Goal: Task Accomplishment & Management: Manage account settings

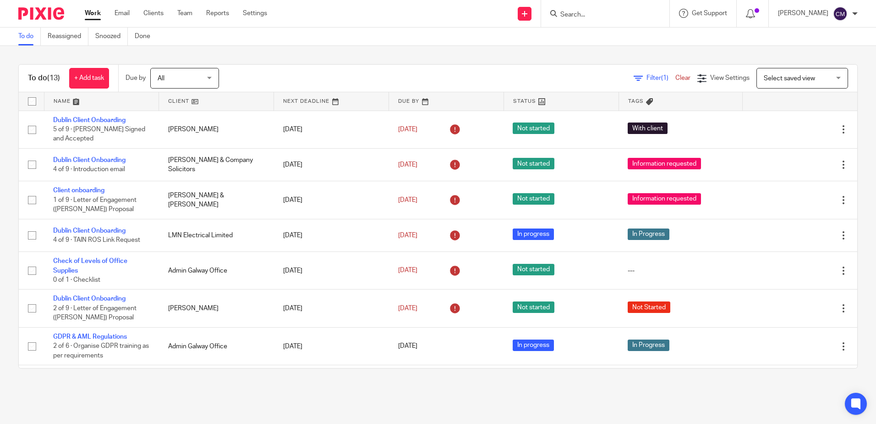
scroll to position [183, 0]
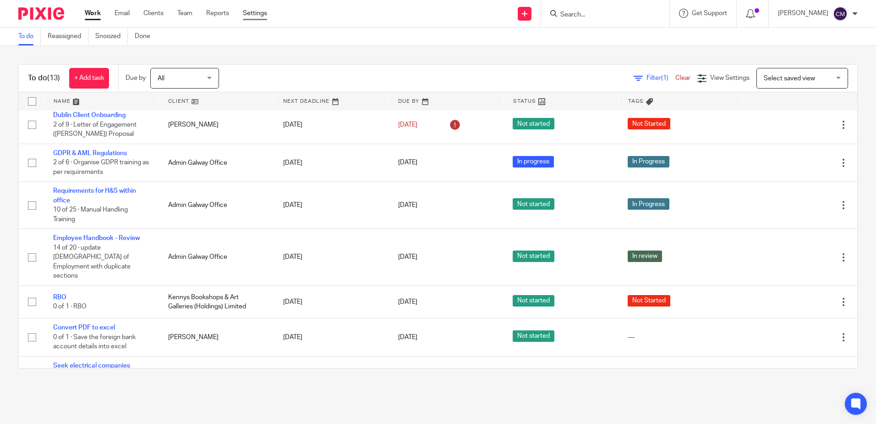
click at [251, 14] on link "Settings" at bounding box center [255, 13] width 24 height 9
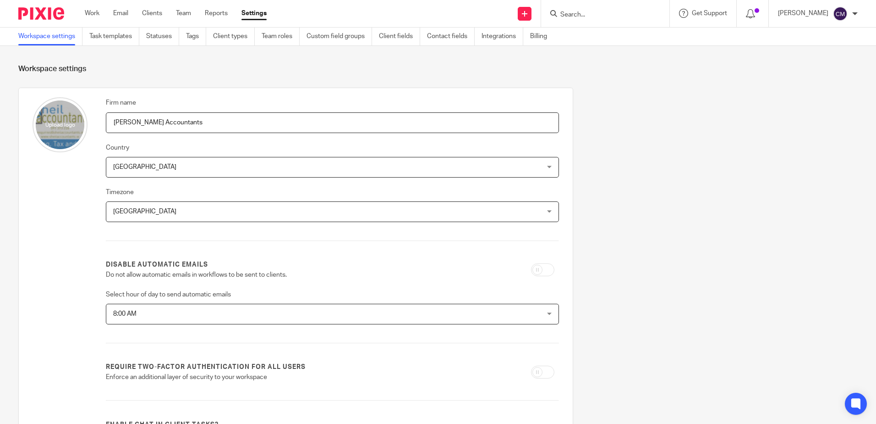
click at [114, 42] on link "Task templates" at bounding box center [114, 37] width 50 height 18
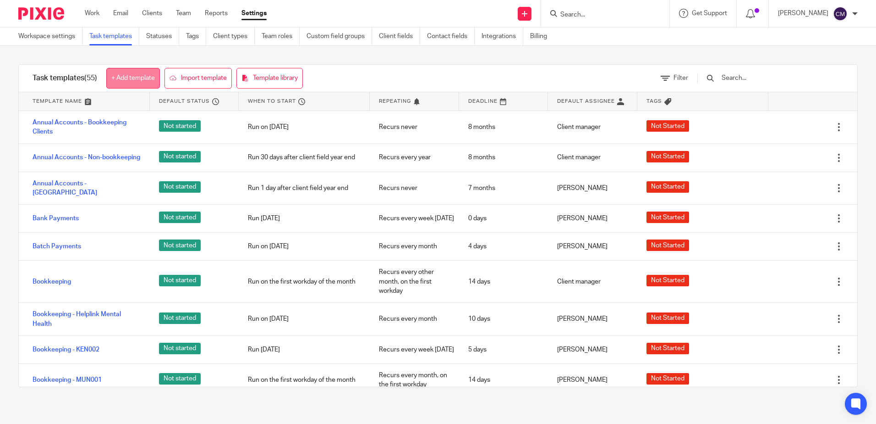
click at [132, 78] on link "+ Add template" at bounding box center [133, 78] width 54 height 21
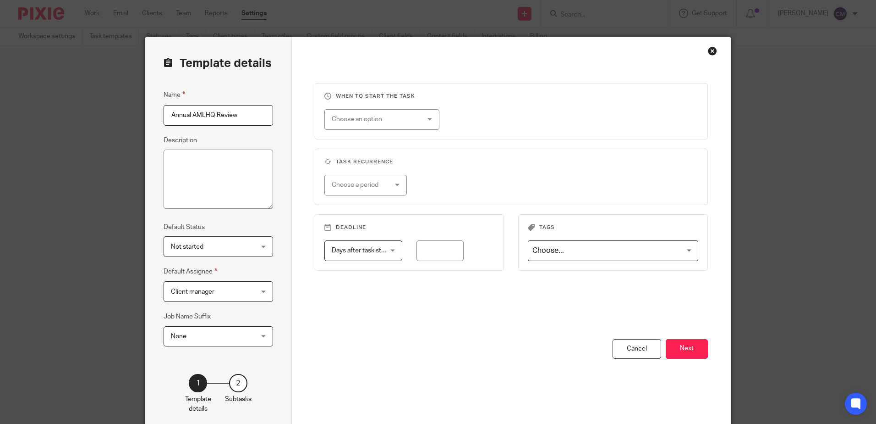
type input "Annual AMLHQ Review"
click at [196, 156] on textarea "Description" at bounding box center [219, 179] width 110 height 60
type textarea "Checklist for annual review on AMLHQ to ensure ongoing monitoring and staying c…"
click at [374, 181] on div "Choose a period" at bounding box center [362, 184] width 60 height 19
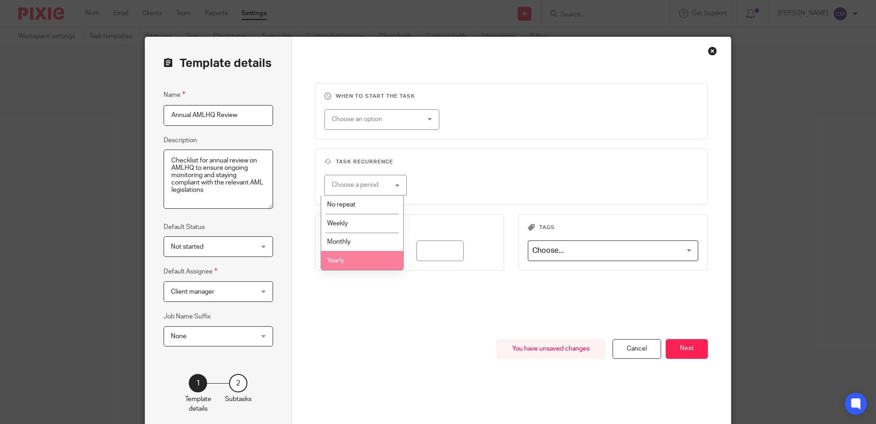
click at [366, 256] on li "Yearly" at bounding box center [362, 260] width 82 height 19
click at [515, 178] on input "number" at bounding box center [485, 185] width 88 height 21
type input "1"
click at [428, 248] on input "number" at bounding box center [440, 250] width 47 height 21
type input "7"
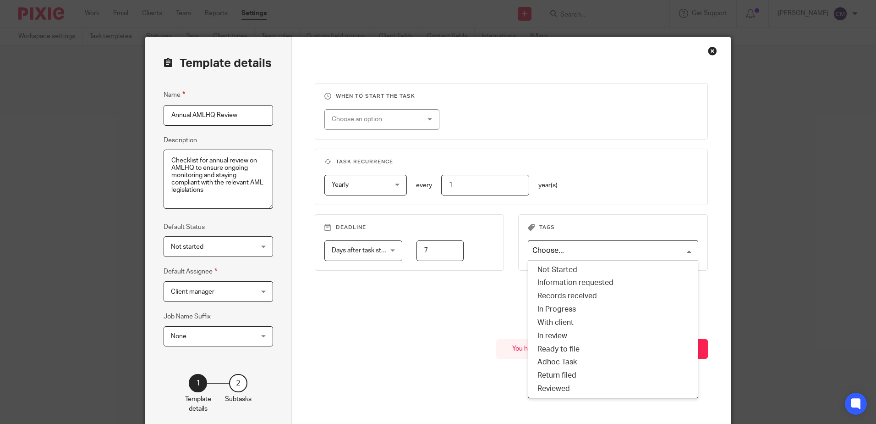
click at [568, 248] on input "Search for option" at bounding box center [611, 250] width 164 height 16
click at [618, 203] on fieldset "Task recurrence Yearly Yearly No repeat Weekly Monthly Yearly yearly every 1 ye…" at bounding box center [512, 177] width 394 height 56
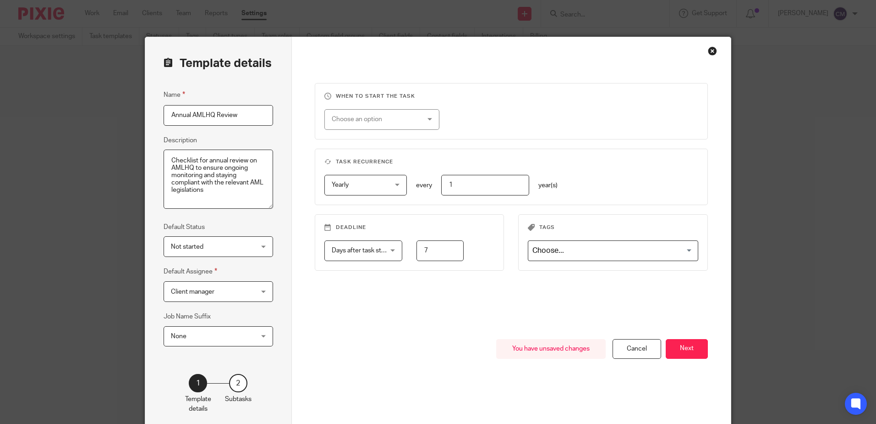
click at [386, 124] on div "Choose an option" at bounding box center [375, 119] width 86 height 19
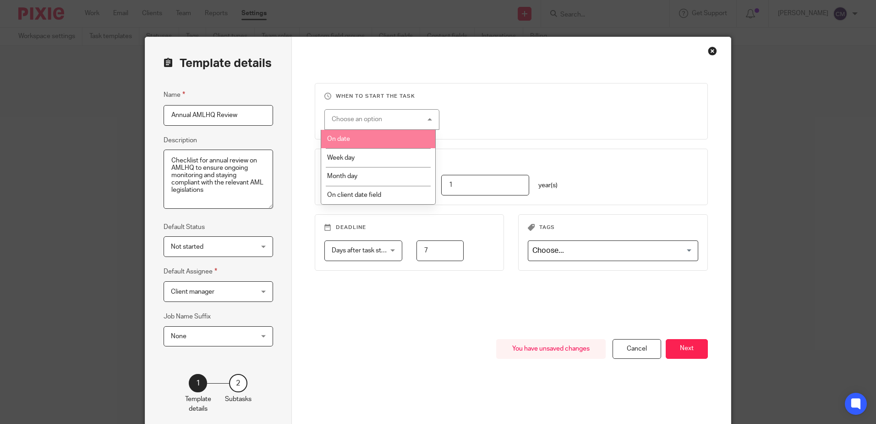
click at [368, 136] on li "On date" at bounding box center [378, 139] width 114 height 19
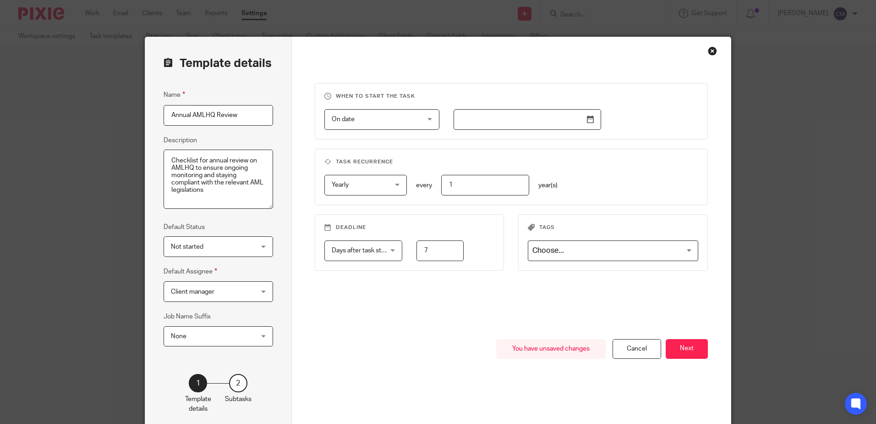
click at [590, 122] on input "text" at bounding box center [528, 119] width 148 height 21
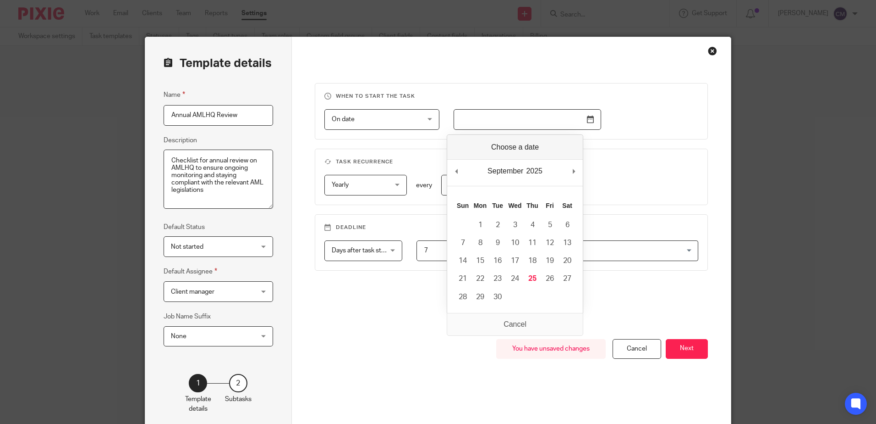
click at [538, 169] on div "2025 2015 2016 2017 2018 2019 2020 2021 2022 2023 2024 2025 2026 2027 2028 2029…" at bounding box center [534, 171] width 19 height 14
click at [501, 175] on div "September January February March April May June July August September October N…" at bounding box center [505, 171] width 39 height 14
click at [507, 162] on div "September January February March April May June July August September October N…" at bounding box center [515, 173] width 136 height 26
click at [524, 146] on div "September January February March April May June July August September October N…" at bounding box center [515, 223] width 137 height 179
click at [543, 177] on div "2025 2015 2016 2017 2018 2019 2020 2021 2022 2023 2024 2025 2026 2027 2028 2029…" at bounding box center [534, 171] width 19 height 14
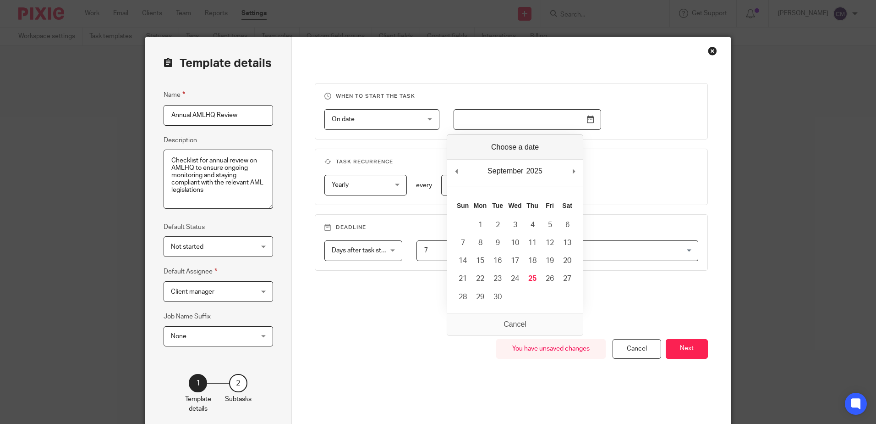
click at [571, 170] on div "September January February March April May June July August September October N…" at bounding box center [515, 173] width 136 height 26
type input "2026-09-25"
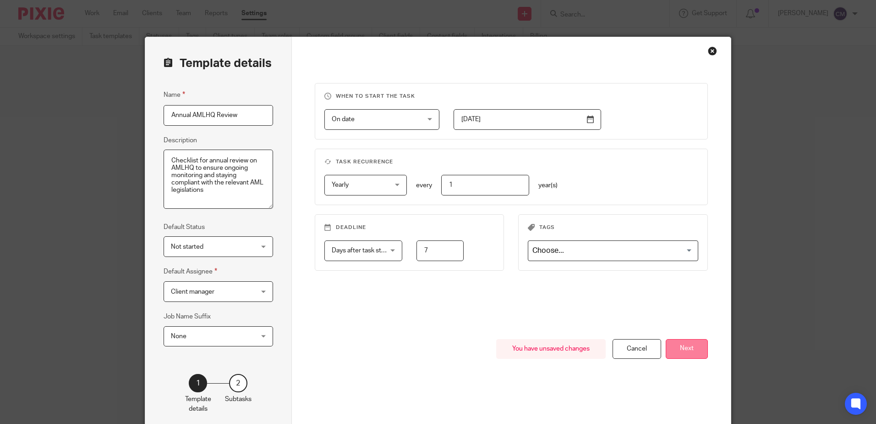
click at [688, 348] on button "Next" at bounding box center [687, 349] width 42 height 20
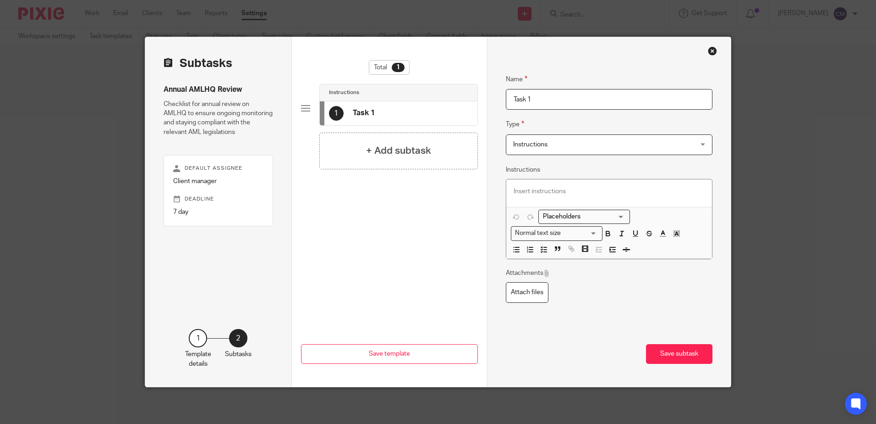
drag, startPoint x: 536, startPoint y: 99, endPoint x: 477, endPoint y: 101, distance: 59.7
click at [477, 101] on div "Subtasks Annual AMLHQ Review Checklist for annual review on AMLHQ to ensure ong…" at bounding box center [438, 211] width 586 height 349
type input "Checklist"
click at [551, 140] on span "Instructions" at bounding box center [593, 144] width 160 height 19
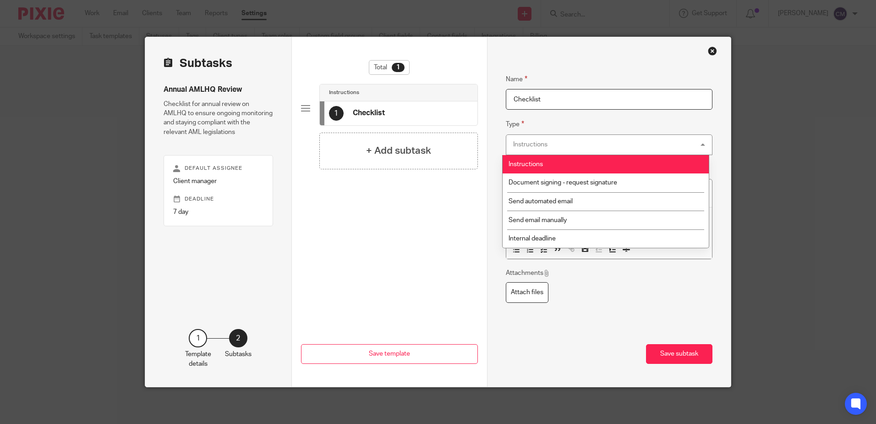
click at [594, 127] on fieldset "Type Instructions Instructions Instructions Document signing - request signatur…" at bounding box center [609, 137] width 207 height 36
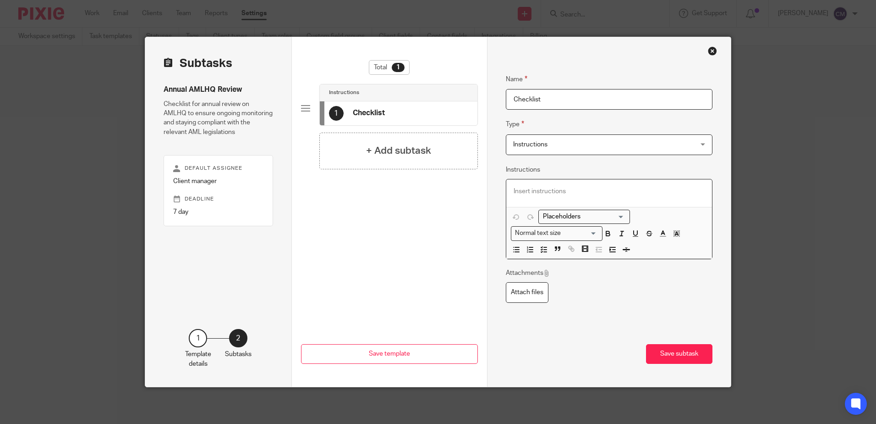
click at [549, 187] on p at bounding box center [610, 191] width 192 height 9
click at [541, 250] on icon "button" at bounding box center [544, 249] width 8 height 8
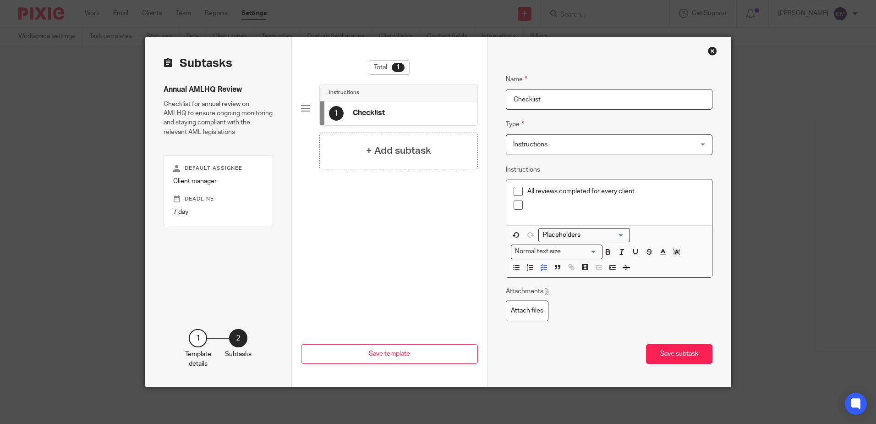
click at [638, 193] on p "All reviews completed for every client" at bounding box center [617, 191] width 178 height 9
click at [531, 206] on p at bounding box center [617, 204] width 178 height 9
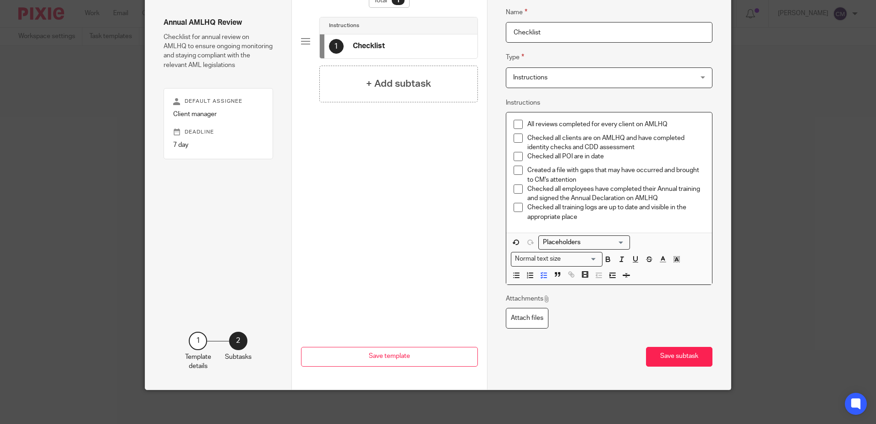
scroll to position [70, 0]
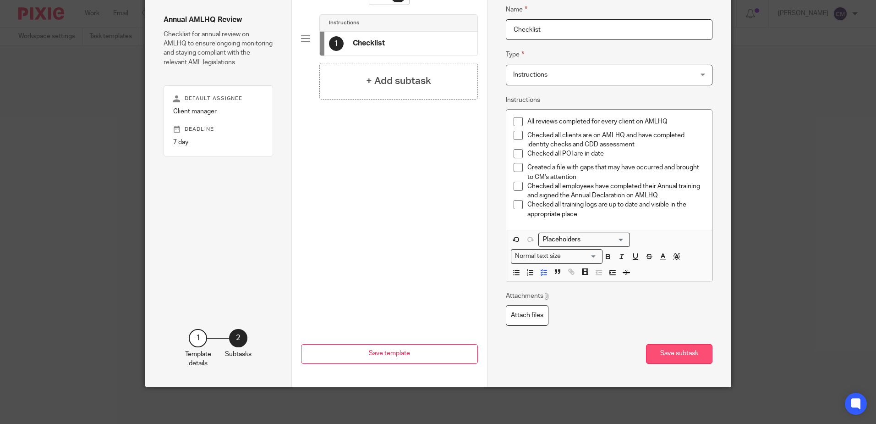
click at [684, 353] on button "Save subtask" at bounding box center [679, 354] width 66 height 20
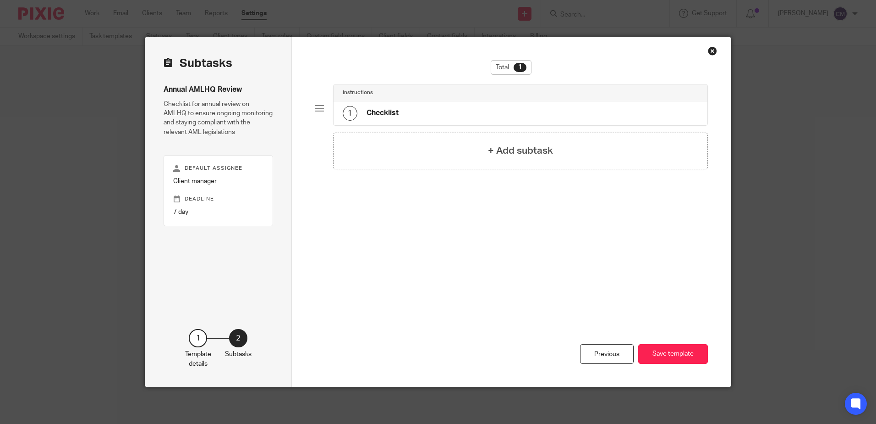
click at [684, 353] on button "Save template" at bounding box center [674, 354] width 70 height 20
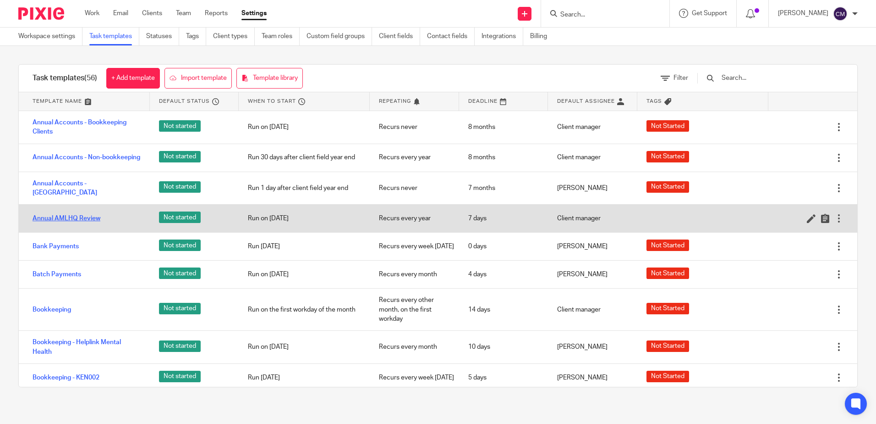
click at [58, 219] on link "Annual AMLHQ Review" at bounding box center [67, 218] width 68 height 9
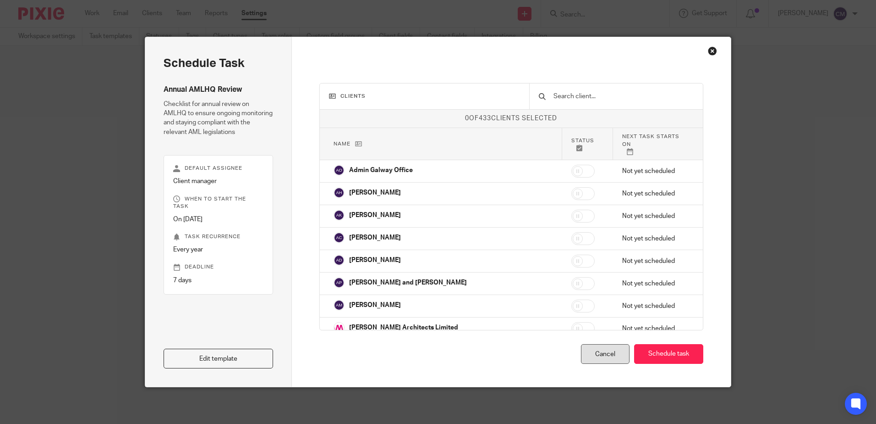
click at [596, 355] on div "Cancel" at bounding box center [605, 354] width 49 height 20
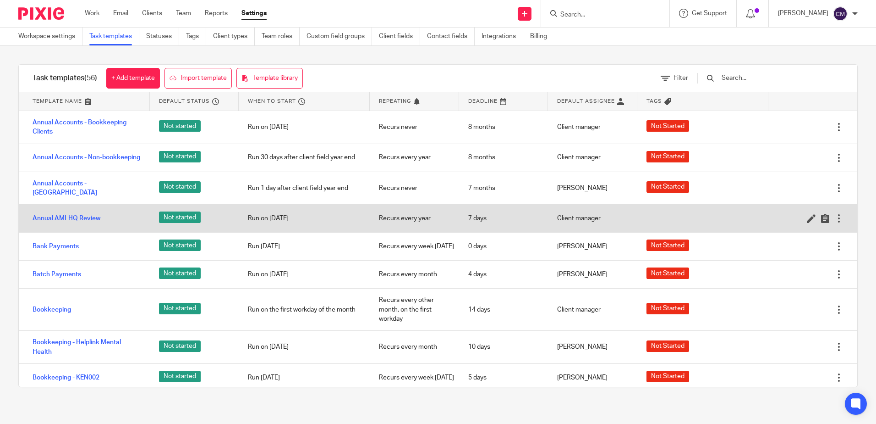
click at [835, 221] on div at bounding box center [839, 218] width 9 height 9
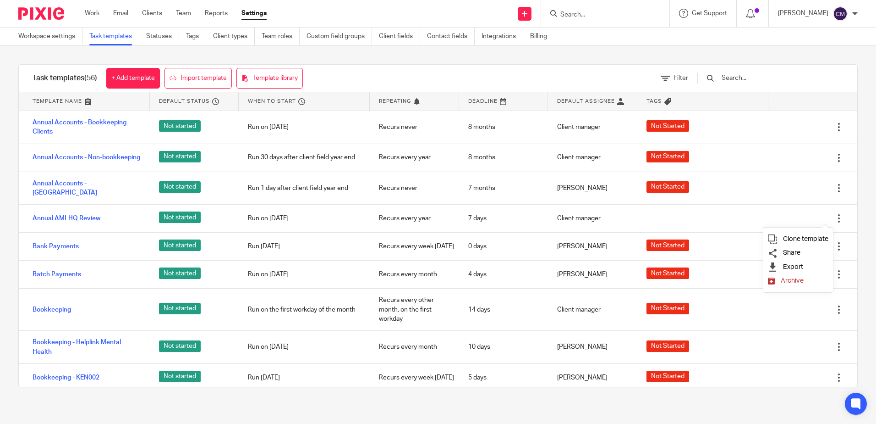
click at [806, 252] on li "Share" at bounding box center [798, 253] width 61 height 14
click at [787, 252] on span "Share" at bounding box center [791, 252] width 17 height 7
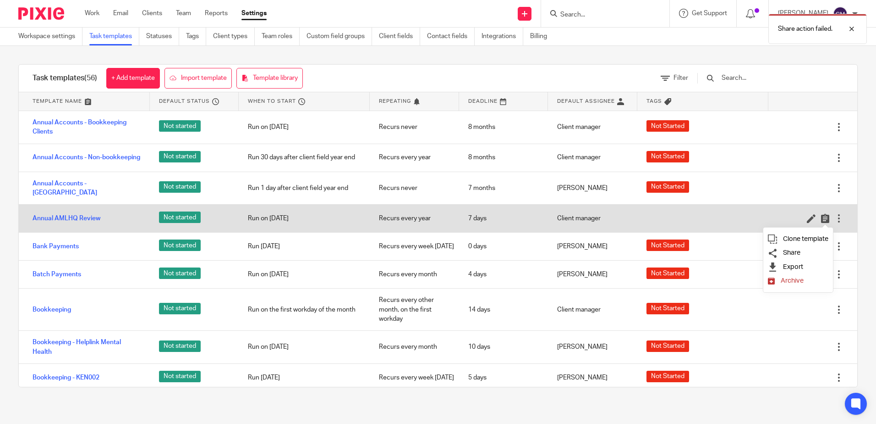
click at [835, 215] on div at bounding box center [839, 218] width 9 height 9
click at [835, 219] on div at bounding box center [839, 218] width 9 height 9
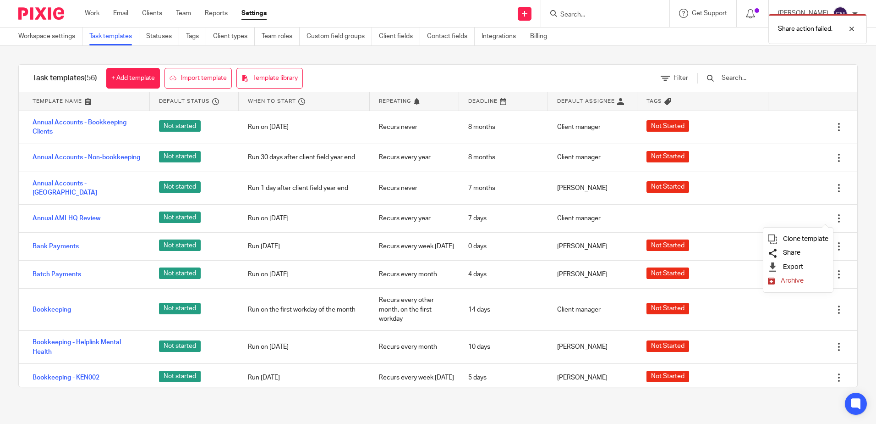
click at [782, 255] on link "Share" at bounding box center [784, 252] width 33 height 7
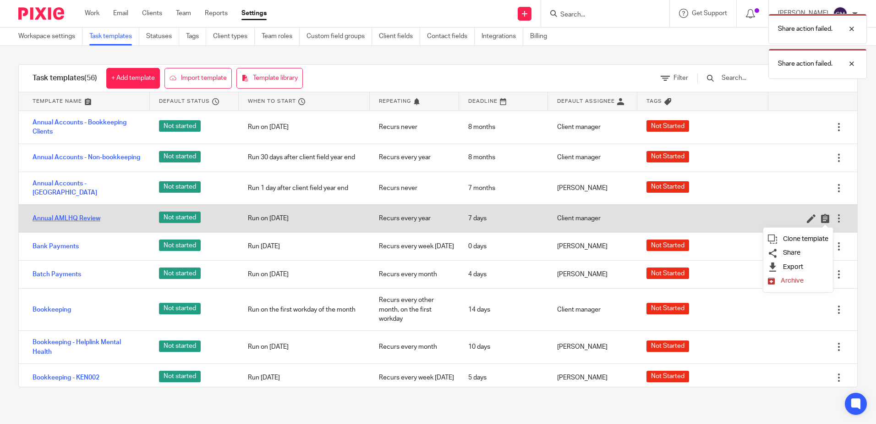
click at [63, 218] on link "Annual AMLHQ Review" at bounding box center [67, 218] width 68 height 9
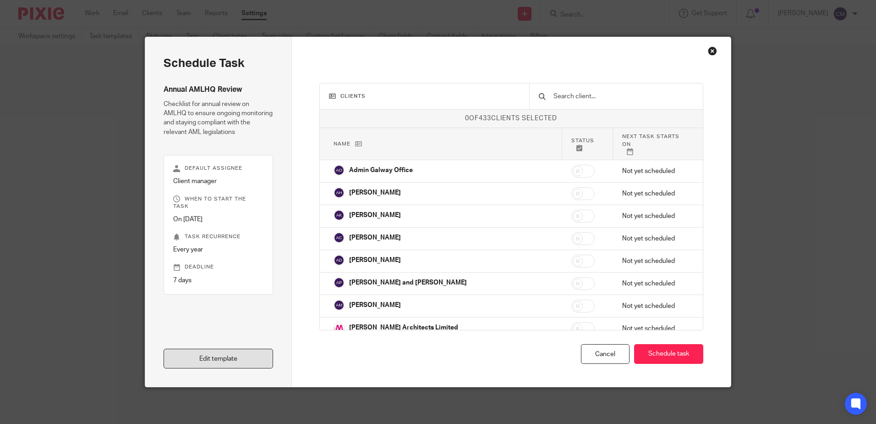
click at [221, 357] on link "Edit template" at bounding box center [219, 358] width 110 height 20
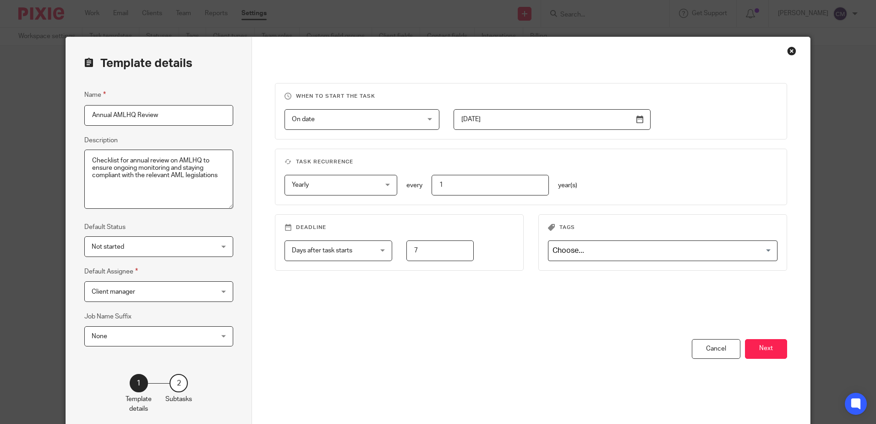
click at [787, 53] on div "Close this dialog window" at bounding box center [791, 50] width 9 height 9
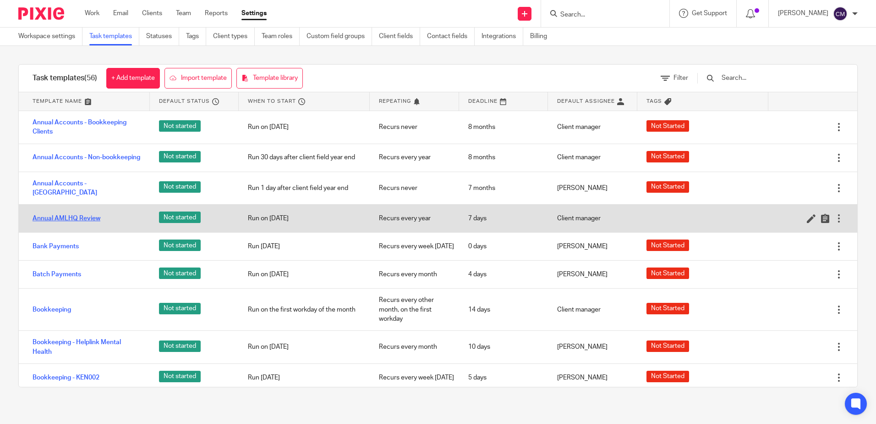
click at [46, 217] on link "Annual AMLHQ Review" at bounding box center [67, 218] width 68 height 9
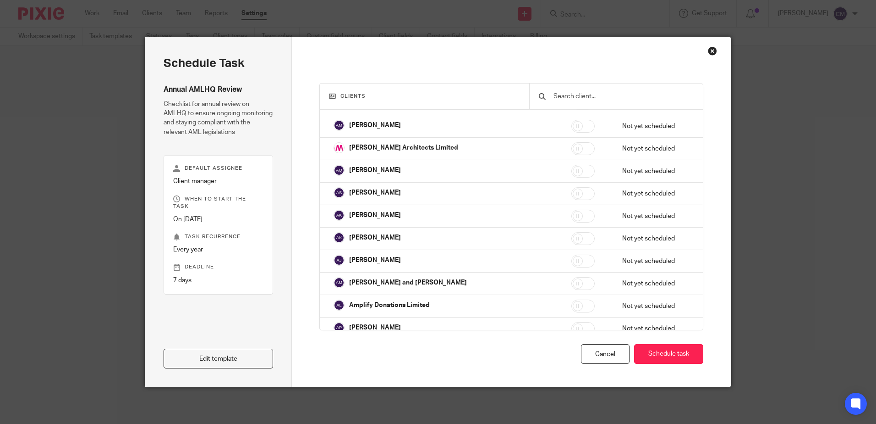
scroll to position [183, 0]
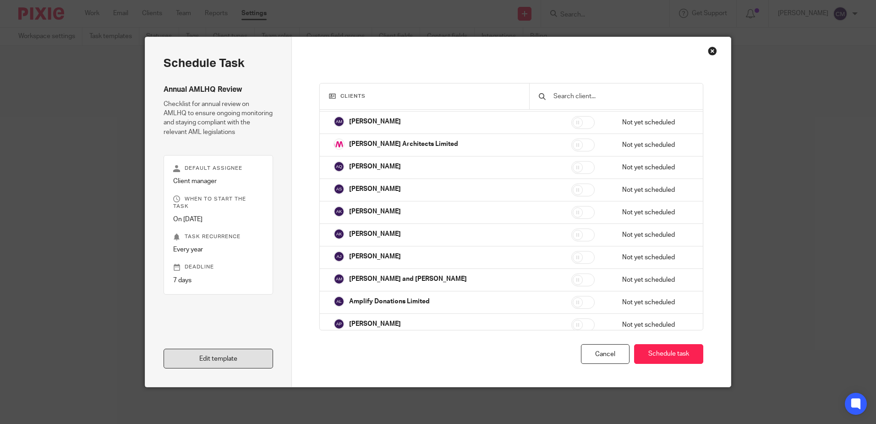
click at [244, 356] on link "Edit template" at bounding box center [219, 358] width 110 height 20
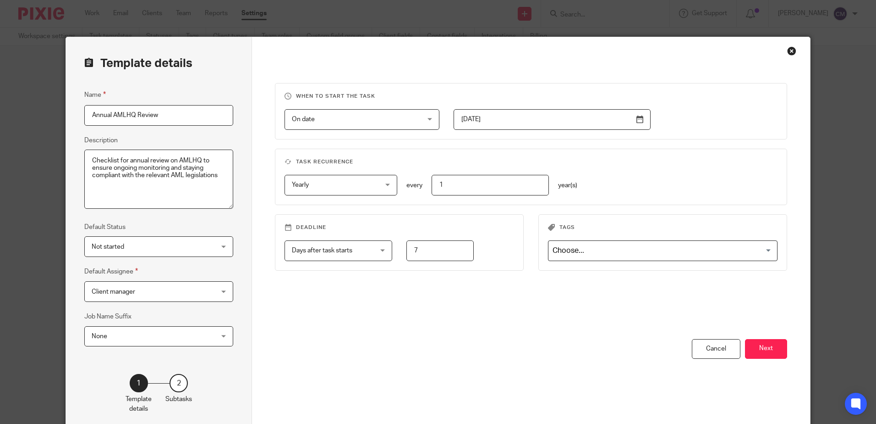
scroll to position [45, 0]
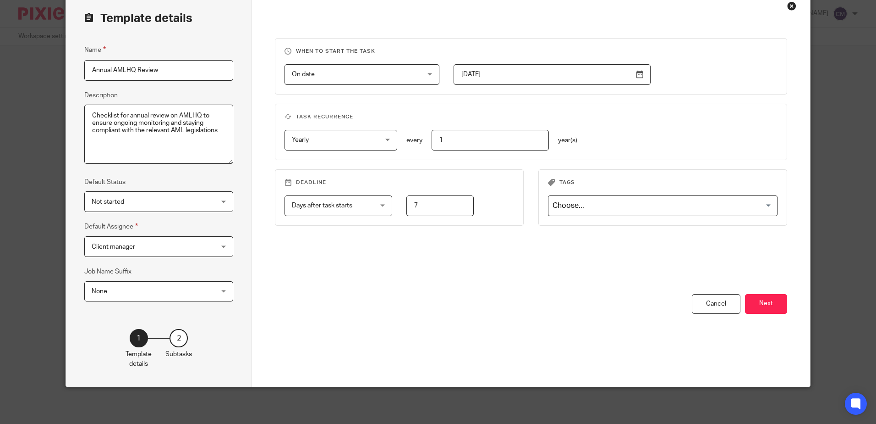
click at [175, 338] on div "2" at bounding box center [179, 338] width 18 height 18
click at [758, 306] on button "Next" at bounding box center [766, 304] width 42 height 20
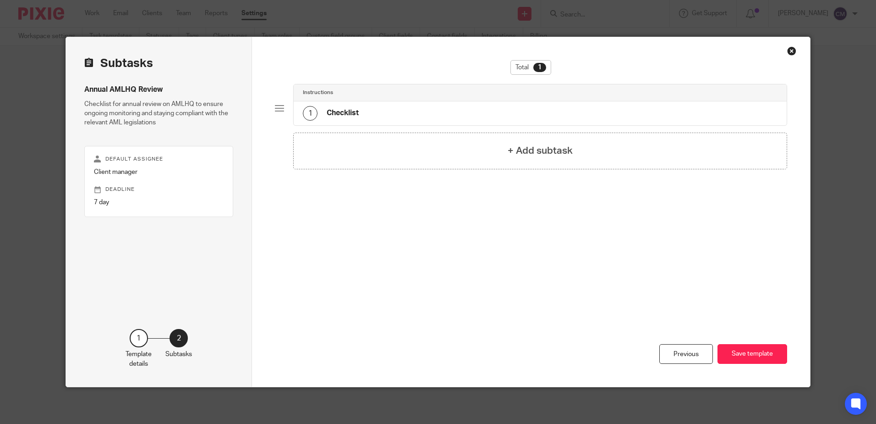
scroll to position [0, 0]
click at [370, 105] on div "1 Checklist" at bounding box center [540, 113] width 493 height 24
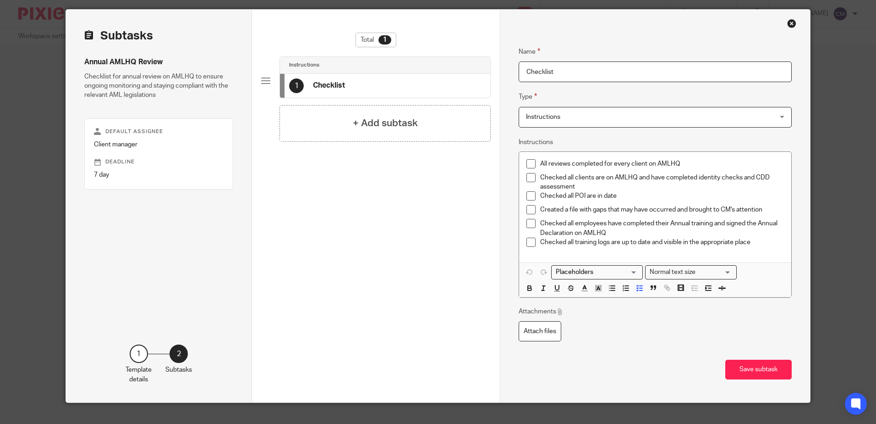
scroll to position [43, 0]
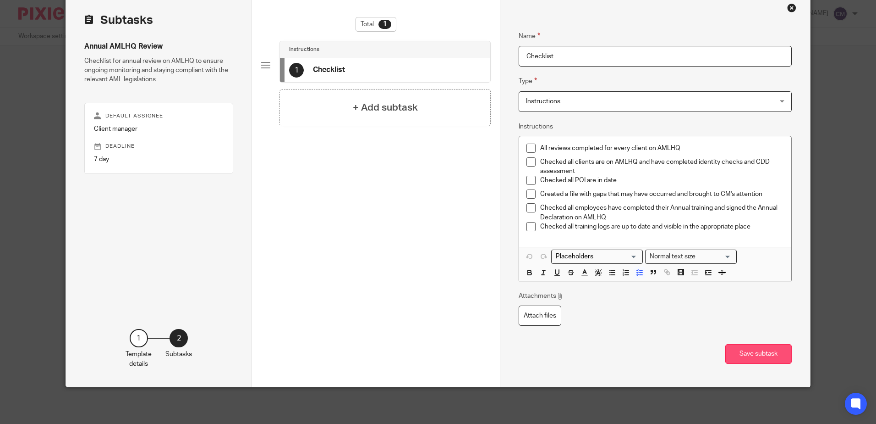
click at [755, 356] on button "Save subtask" at bounding box center [759, 354] width 66 height 20
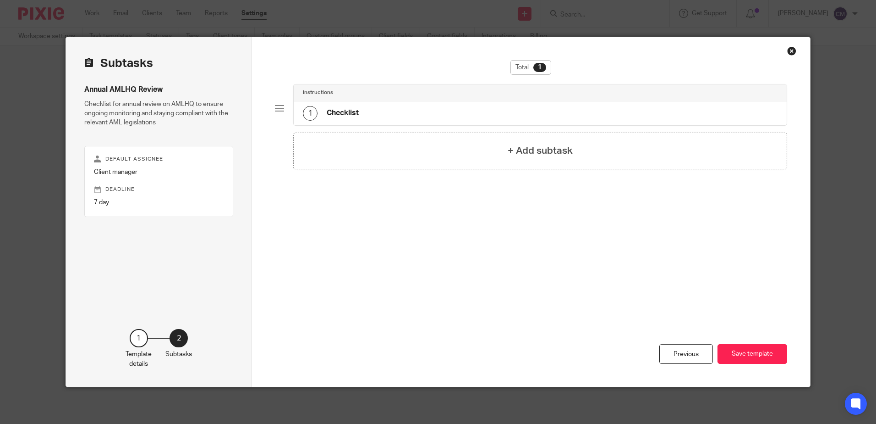
scroll to position [0, 0]
click at [787, 51] on div "Close this dialog window" at bounding box center [791, 50] width 9 height 9
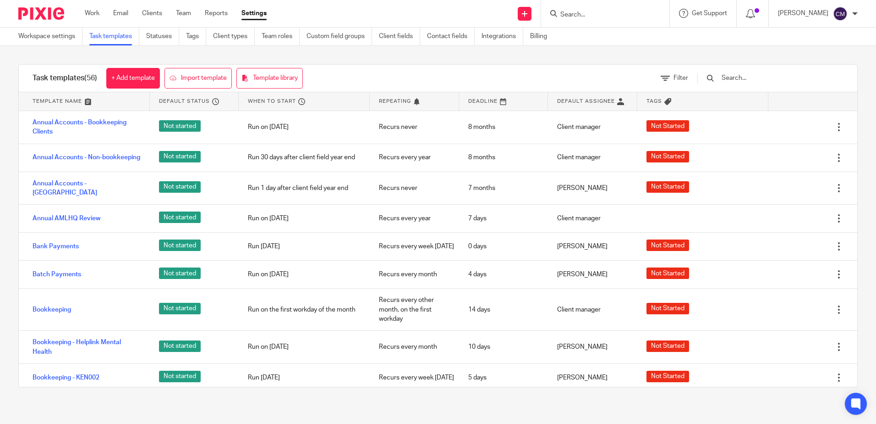
click at [587, 15] on input "Search" at bounding box center [601, 15] width 83 height 8
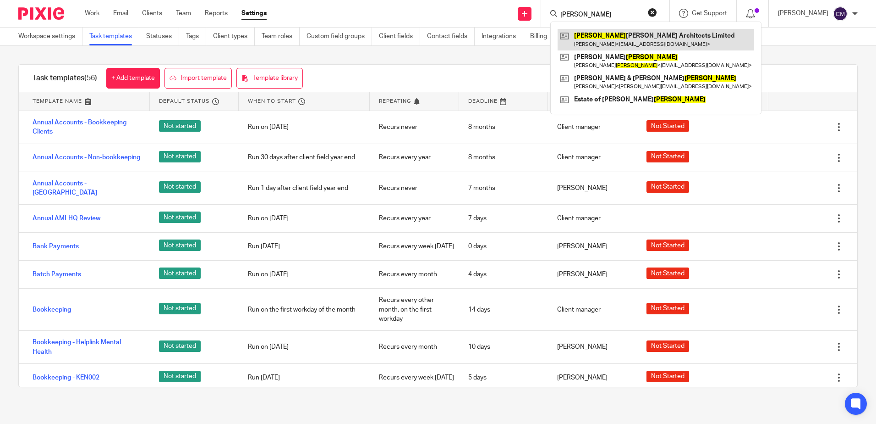
type input "[PERSON_NAME]"
click at [599, 47] on link at bounding box center [656, 39] width 197 height 21
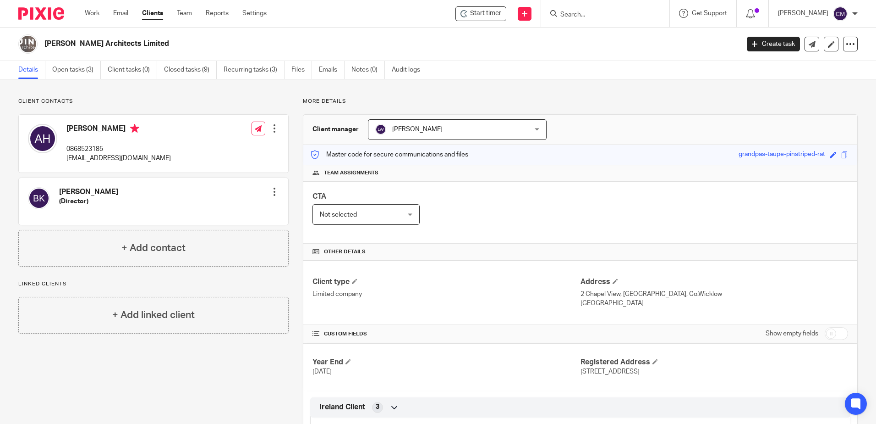
click at [584, 12] on input "Search" at bounding box center [601, 15] width 83 height 8
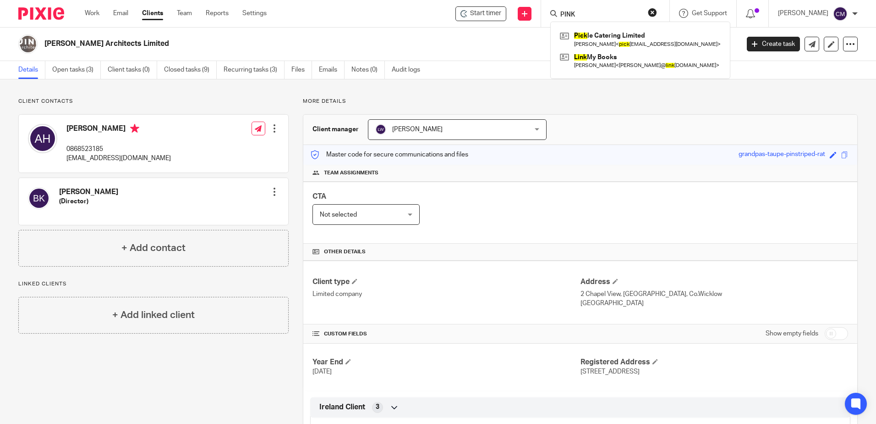
click at [607, 6] on div "PINK Pick le Catering Limited [PERSON_NAME] < pick [EMAIL_ADDRESS][DOMAIN_NAME]…" at bounding box center [605, 13] width 128 height 27
drag, startPoint x: 597, startPoint y: 13, endPoint x: 545, endPoint y: 13, distance: 52.7
click at [545, 13] on div "PINK Pick le Catering Limited [PERSON_NAME] < pick [EMAIL_ADDRESS][DOMAIN_NAME]…" at bounding box center [605, 13] width 128 height 27
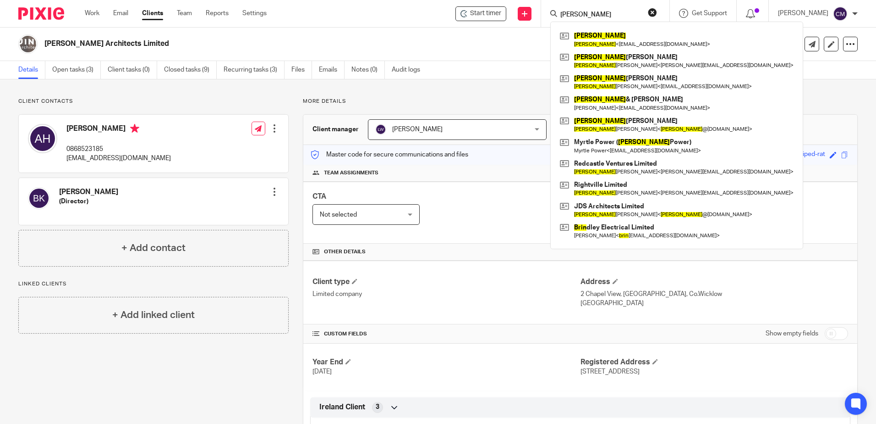
type input "[PERSON_NAME]"
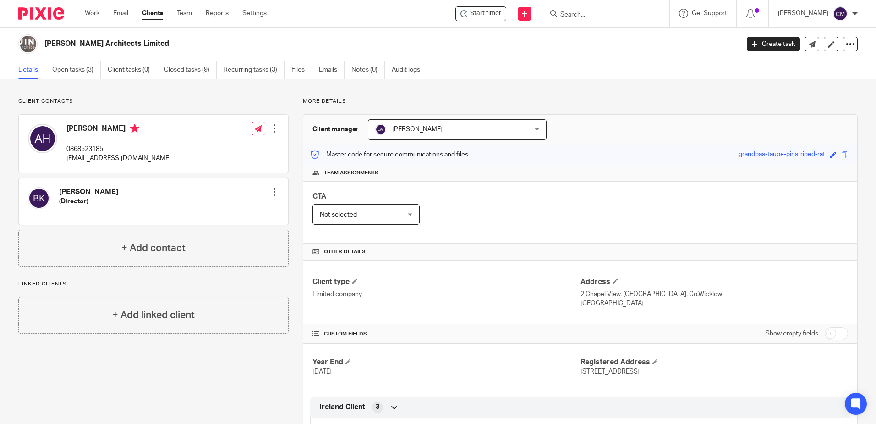
drag, startPoint x: 609, startPoint y: 24, endPoint x: 604, endPoint y: 17, distance: 9.3
click at [607, 21] on div at bounding box center [605, 13] width 128 height 27
click at [604, 16] on input "Search" at bounding box center [601, 15] width 83 height 8
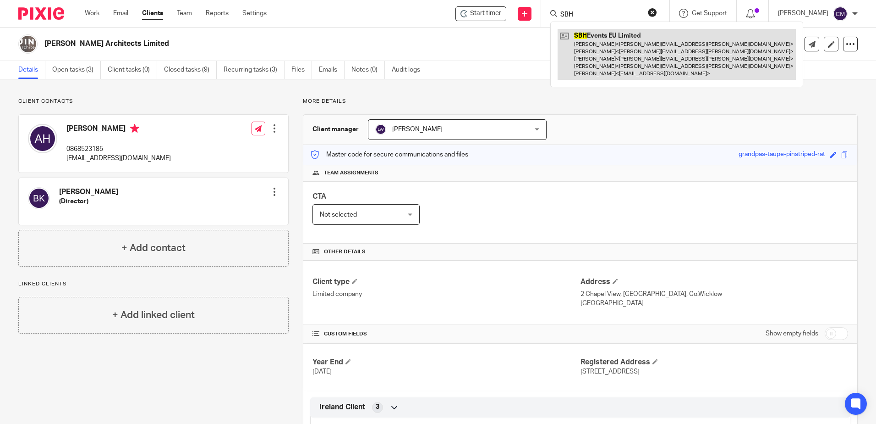
type input "SBH"
click at [601, 58] on link at bounding box center [677, 54] width 238 height 51
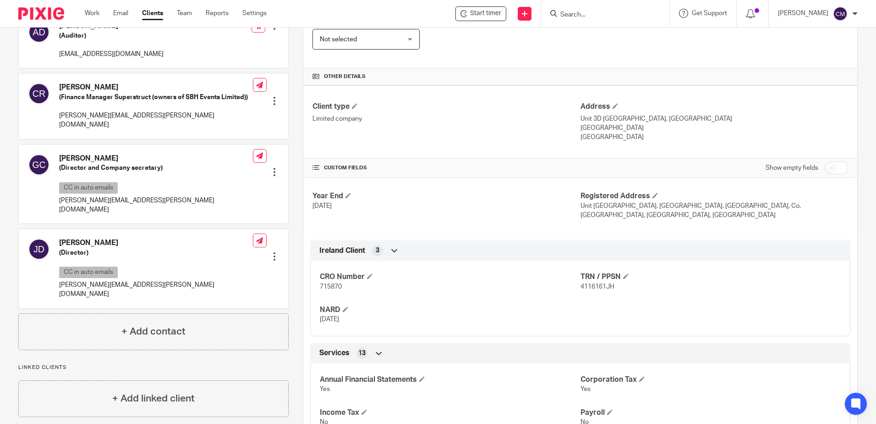
scroll to position [159, 0]
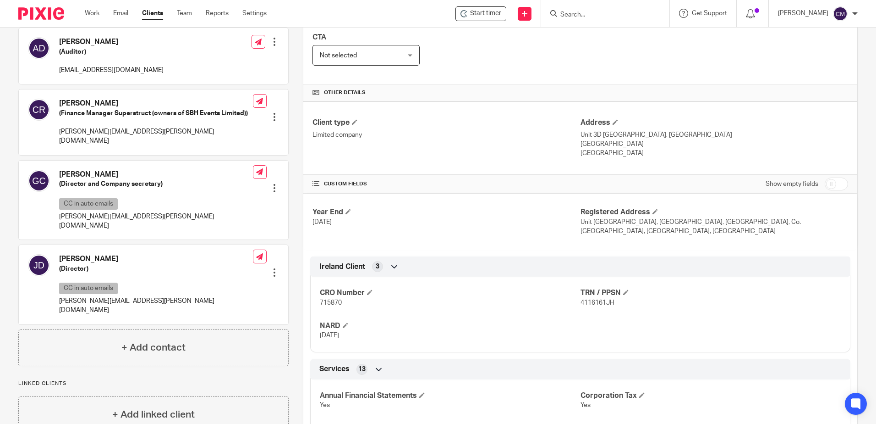
click at [596, 13] on input "Search" at bounding box center [601, 15] width 83 height 8
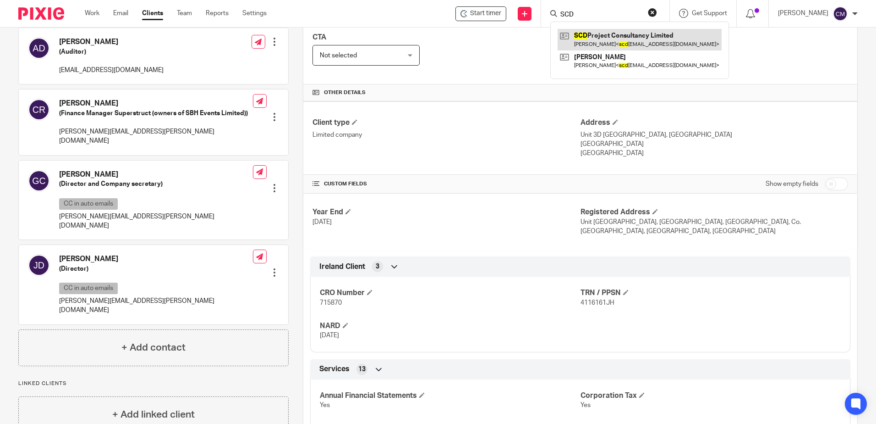
type input "SCD"
click at [592, 45] on link at bounding box center [640, 39] width 164 height 21
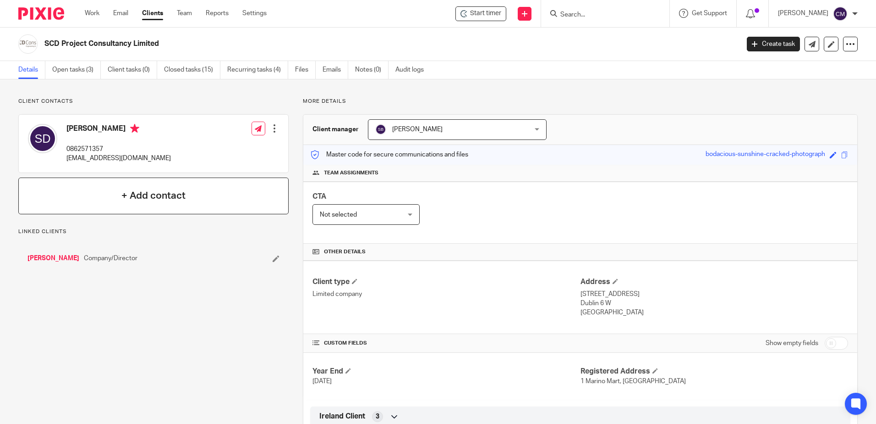
click at [154, 198] on h4 "+ Add contact" at bounding box center [153, 195] width 64 height 14
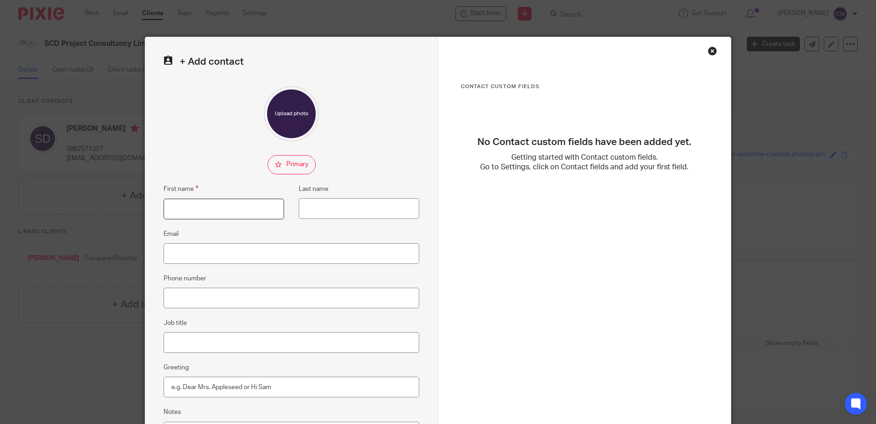
click at [215, 209] on input "First name" at bounding box center [224, 208] width 121 height 21
type input "l"
type input "[PERSON_NAME]"
click at [201, 251] on input "Email" at bounding box center [292, 253] width 256 height 21
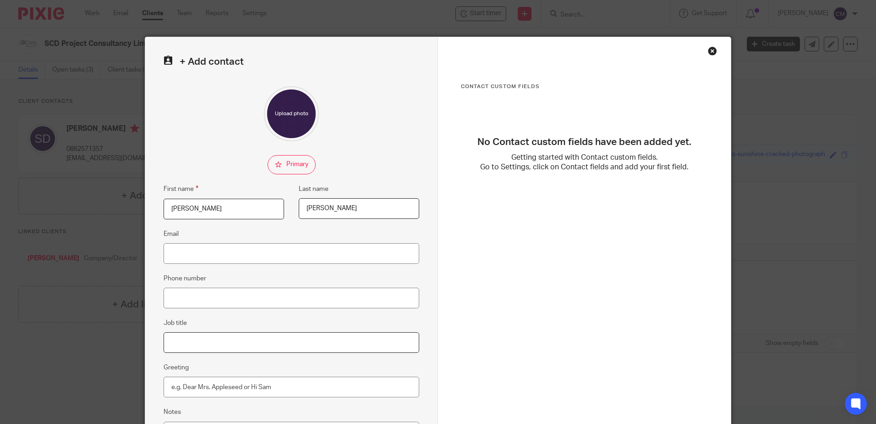
click at [170, 347] on input "Job title" at bounding box center [292, 342] width 256 height 21
type input "Secretary"
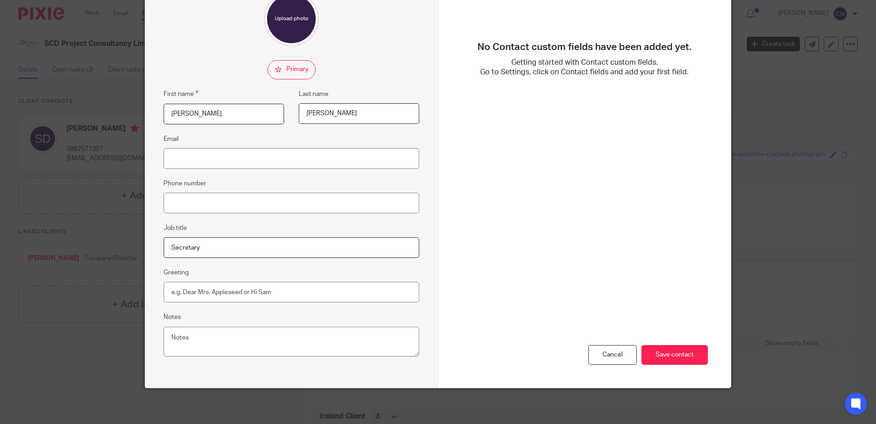
scroll to position [96, 0]
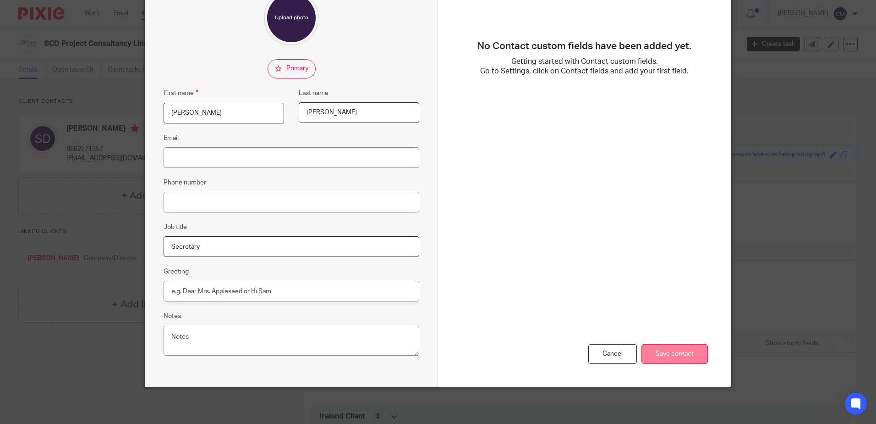
click at [672, 361] on input "Save contact" at bounding box center [675, 354] width 66 height 20
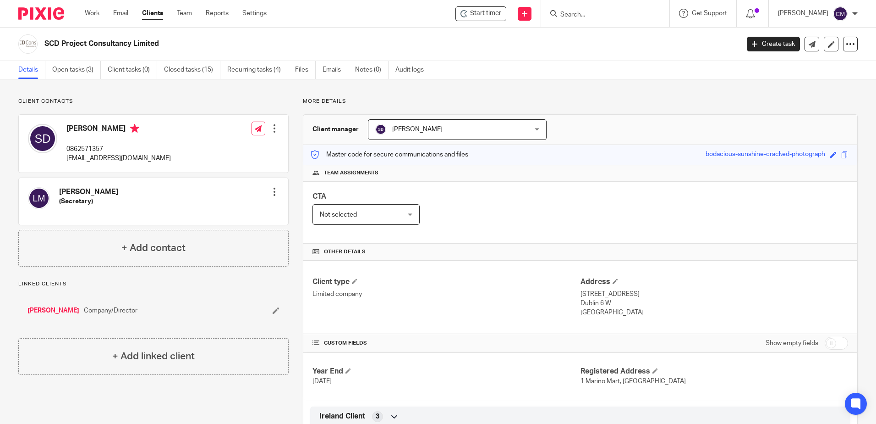
click at [628, 14] on input "Search" at bounding box center [601, 15] width 83 height 8
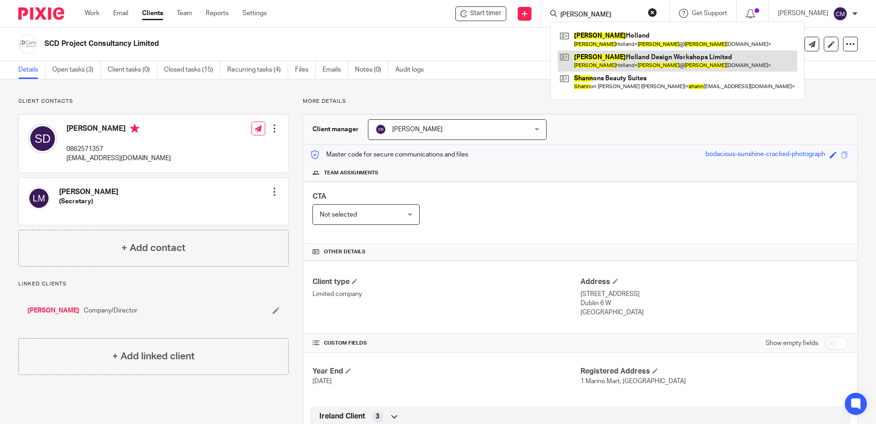
type input "shane"
click at [609, 58] on link at bounding box center [678, 60] width 240 height 21
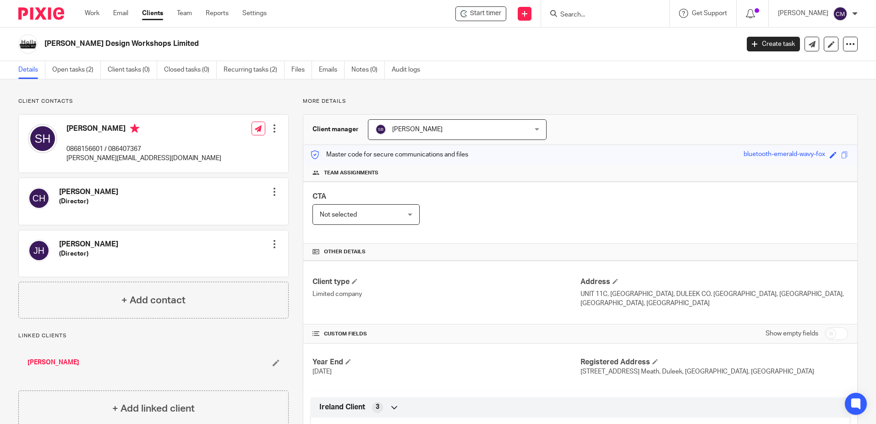
click at [594, 17] on input "Search" at bounding box center [601, 15] width 83 height 8
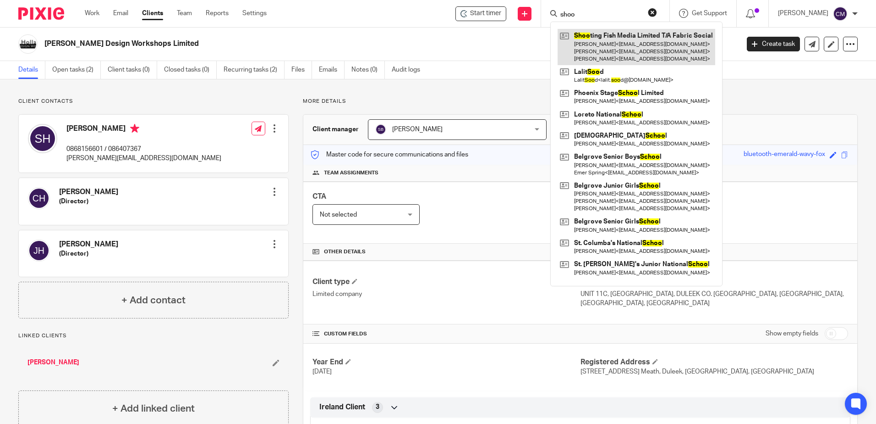
type input "shoo"
click at [601, 54] on link at bounding box center [637, 47] width 158 height 36
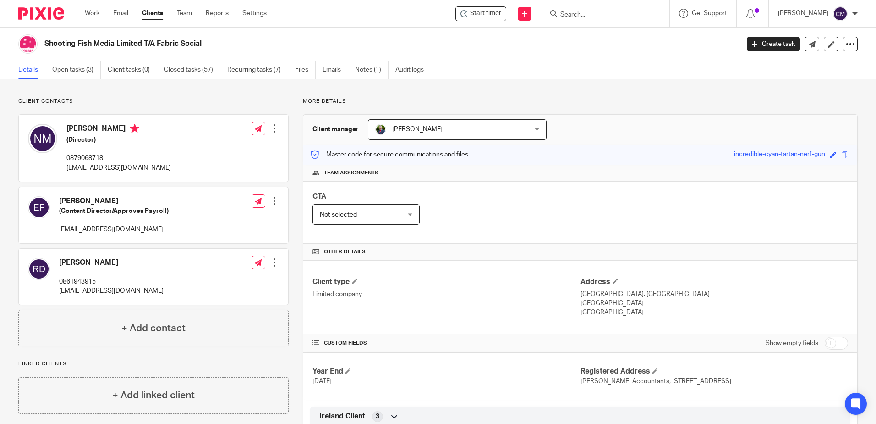
click at [589, 15] on input "Search" at bounding box center [601, 15] width 83 height 8
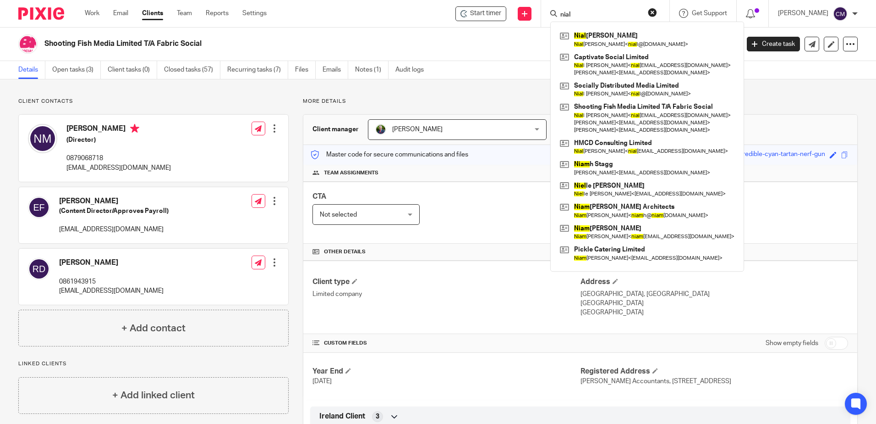
type input "nial"
click at [537, 51] on div "Shooting Fish Media Limited T/A Fabric Social" at bounding box center [375, 43] width 715 height 19
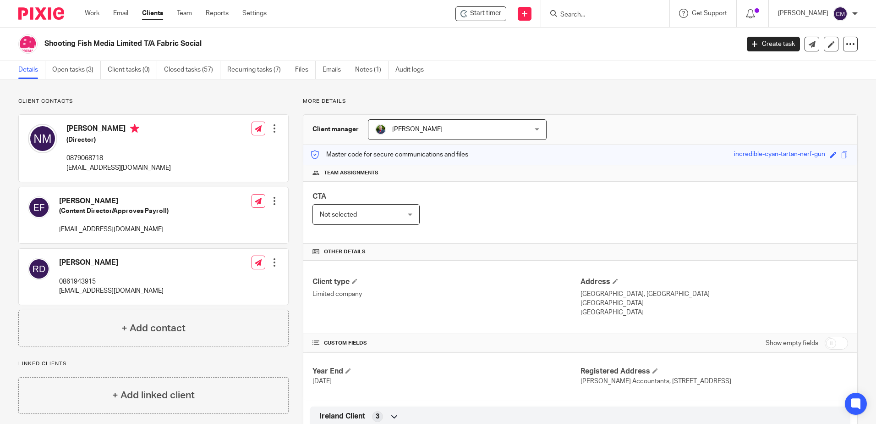
click at [574, 19] on form at bounding box center [609, 13] width 98 height 11
click at [576, 14] on input "Search" at bounding box center [601, 15] width 83 height 8
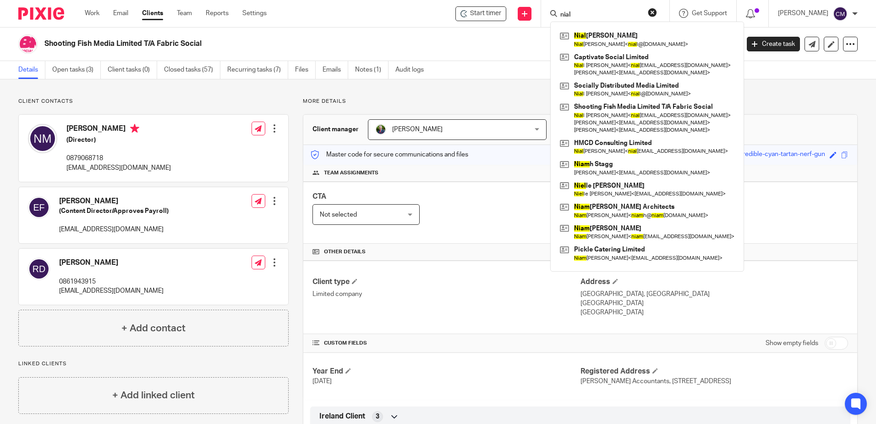
drag, startPoint x: 591, startPoint y: 15, endPoint x: 550, endPoint y: 16, distance: 41.3
click at [550, 16] on div "[PERSON_NAME] [PERSON_NAME] < nial l@[DOMAIN_NAME] > Captivate Social Limited […" at bounding box center [605, 13] width 128 height 27
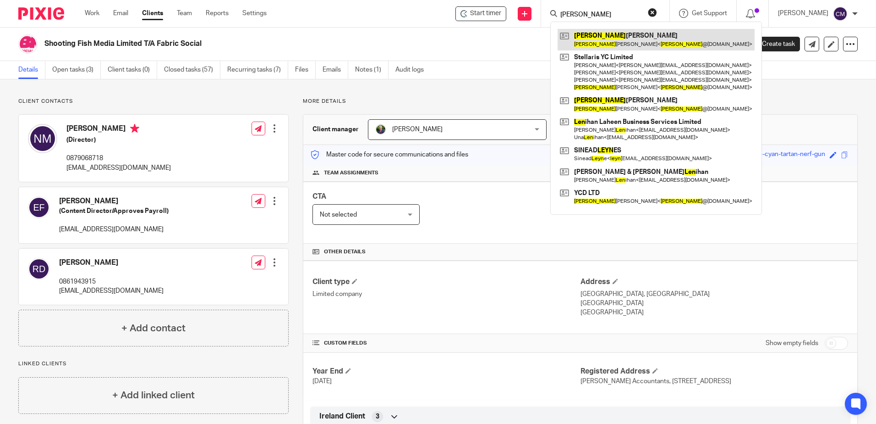
type input "[PERSON_NAME]"
click at [664, 44] on link at bounding box center [656, 39] width 197 height 21
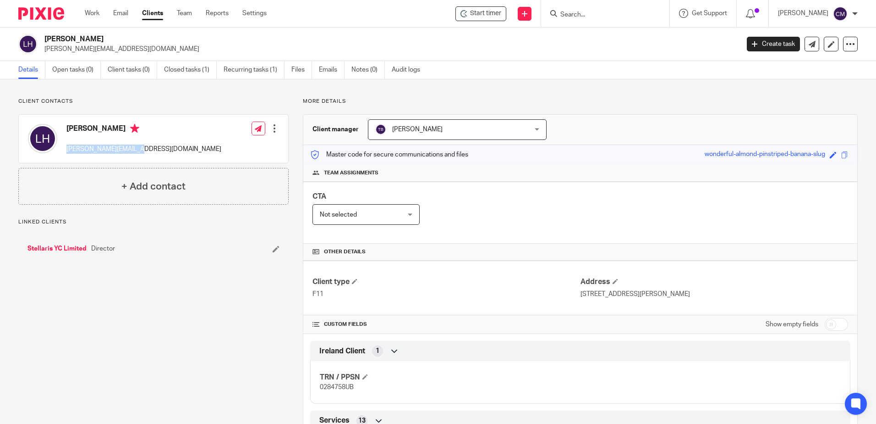
click at [66, 141] on div "[PERSON_NAME] [PERSON_NAME][EMAIL_ADDRESS][DOMAIN_NAME] Edit contact Create cli…" at bounding box center [154, 139] width 270 height 48
drag, startPoint x: 66, startPoint y: 141, endPoint x: 74, endPoint y: 151, distance: 12.7
copy p "[PERSON_NAME][EMAIL_ADDRESS][DOMAIN_NAME]"
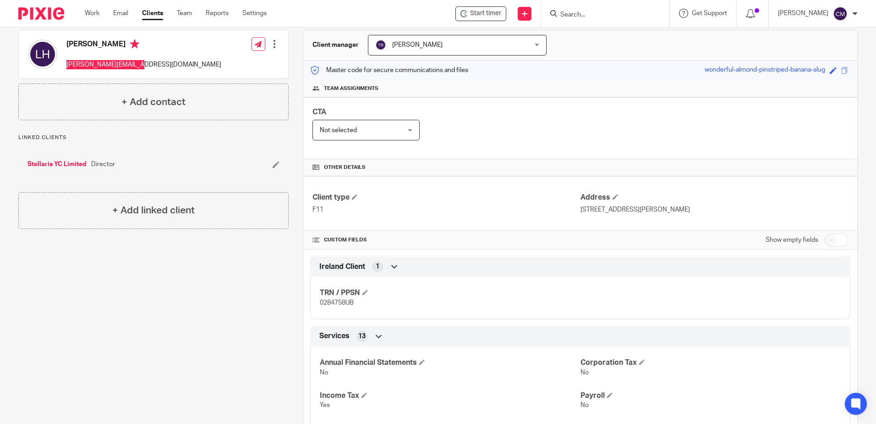
scroll to position [92, 0]
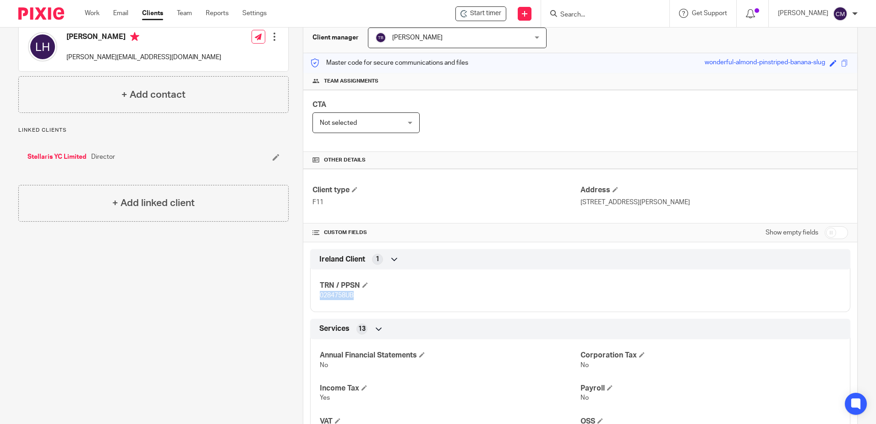
drag, startPoint x: 351, startPoint y: 295, endPoint x: 316, endPoint y: 297, distance: 35.3
click at [316, 297] on div "TRN / PPSN 0284758UB" at bounding box center [580, 287] width 540 height 50
drag, startPoint x: 316, startPoint y: 297, endPoint x: 326, endPoint y: 295, distance: 10.3
copy span "0284758UB"
click at [195, 324] on div "Client contacts Leon Harris leon@pureyachting.com Edit contact Create client fr…" at bounding box center [146, 323] width 285 height 634
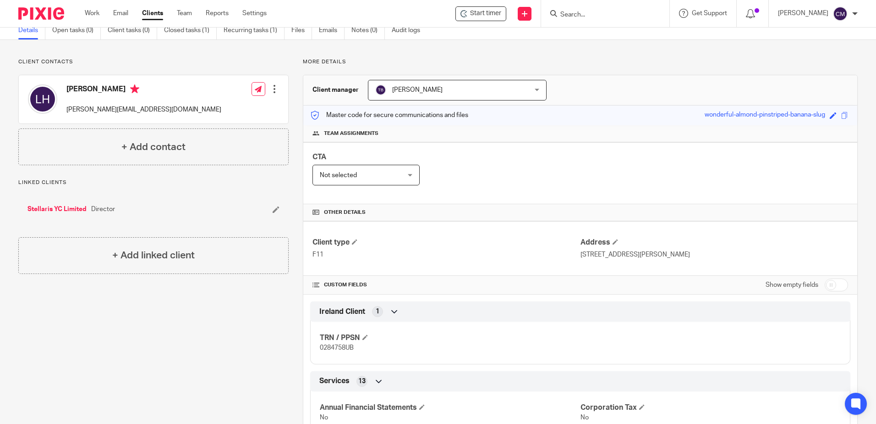
scroll to position [0, 0]
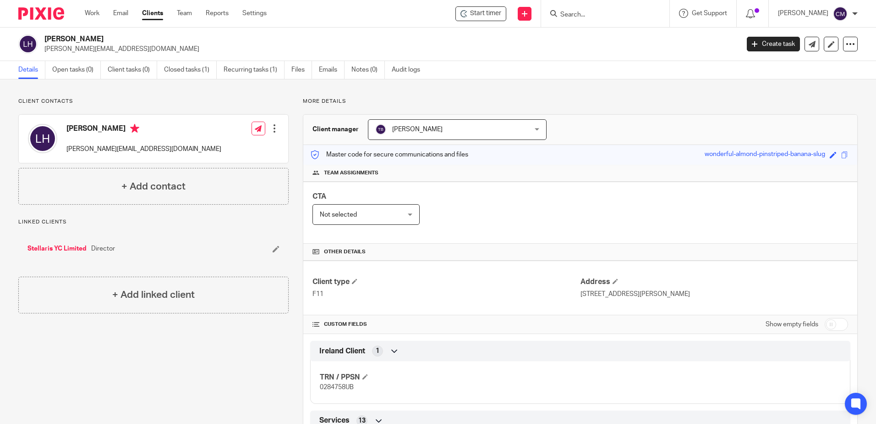
click at [64, 245] on link "Stellaris YC Limited" at bounding box center [57, 248] width 59 height 9
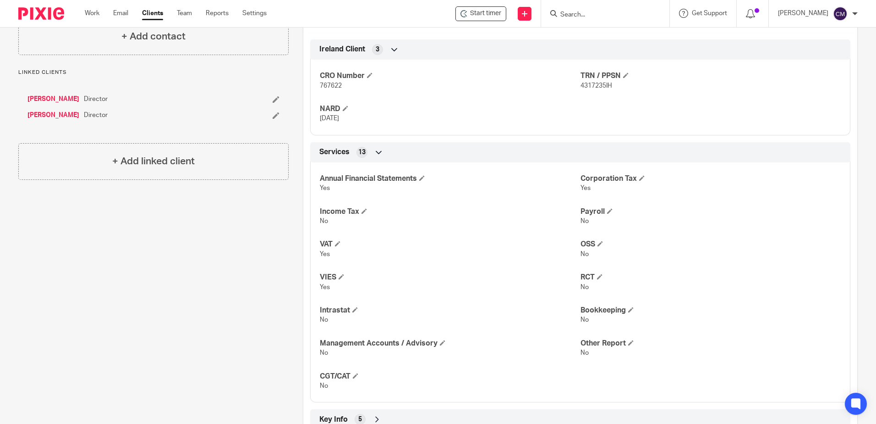
scroll to position [406, 0]
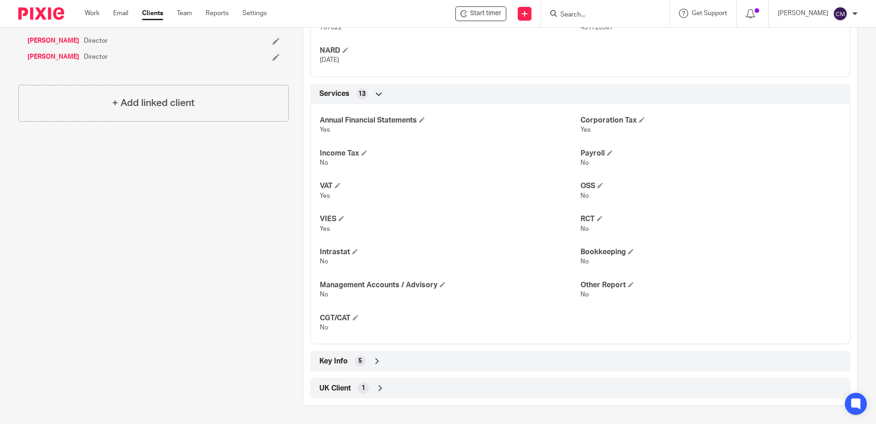
click at [573, 11] on input "Search" at bounding box center [601, 15] width 83 height 8
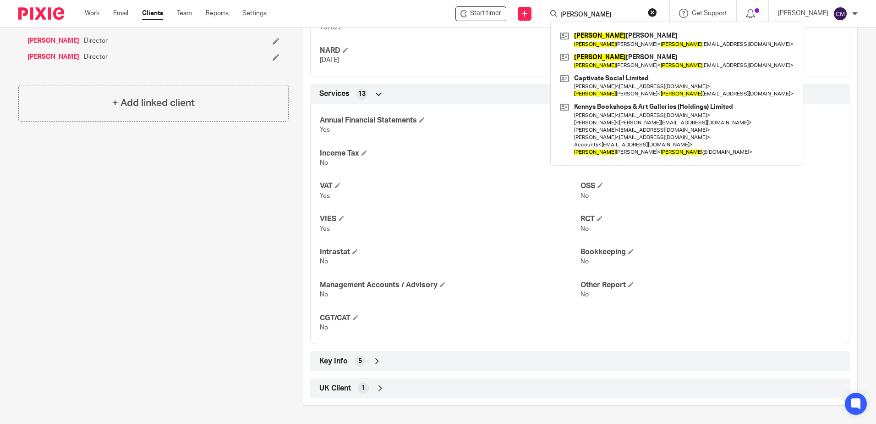
type input "[PERSON_NAME]"
click at [258, 10] on link "Settings" at bounding box center [254, 13] width 24 height 9
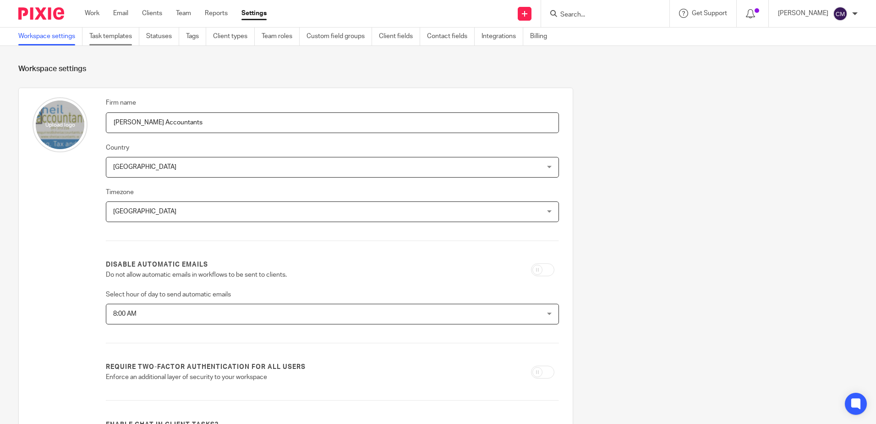
click at [113, 38] on link "Task templates" at bounding box center [114, 37] width 50 height 18
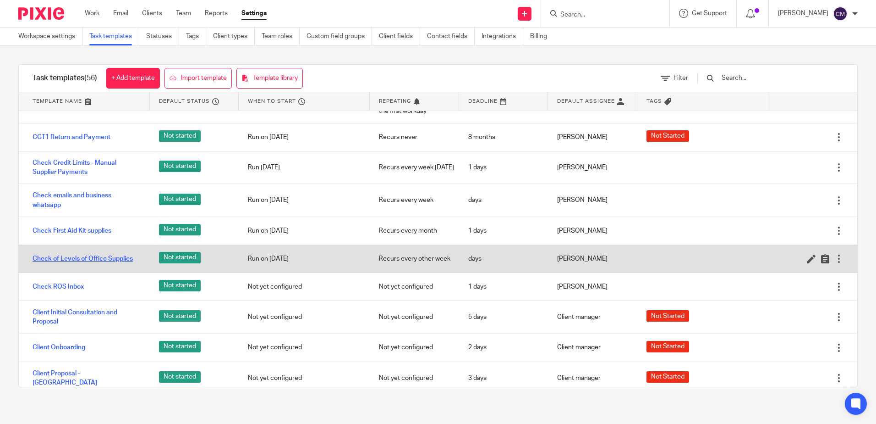
scroll to position [413, 0]
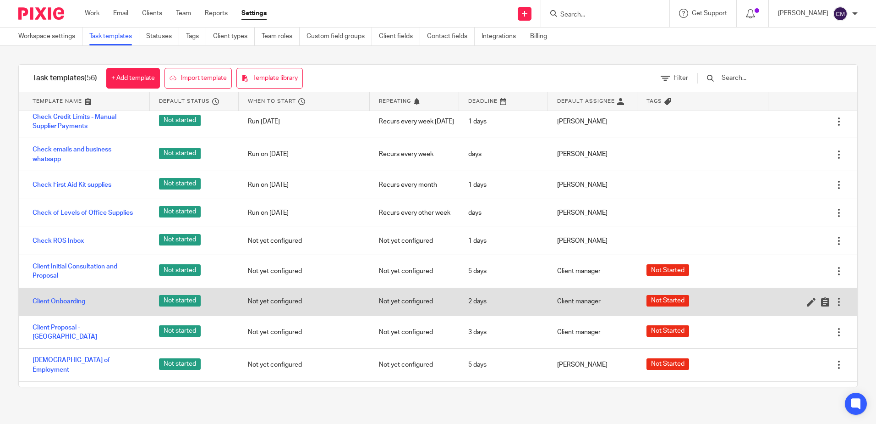
click at [66, 306] on link "Client Onboarding" at bounding box center [59, 301] width 53 height 9
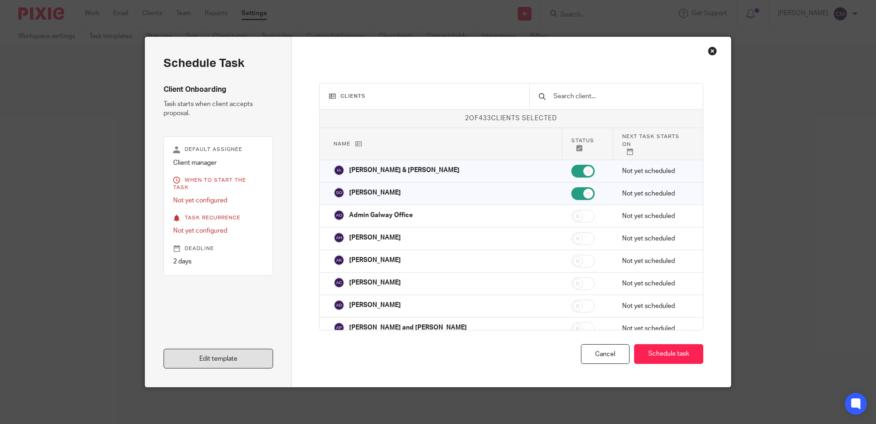
click at [230, 355] on link "Edit template" at bounding box center [219, 358] width 110 height 20
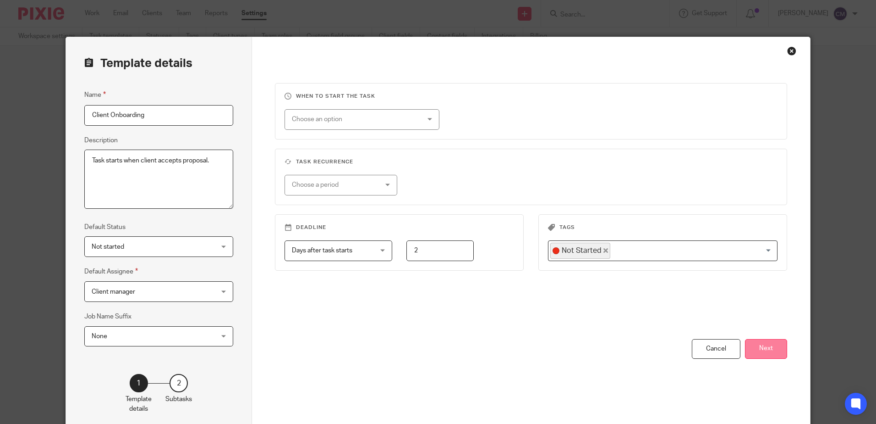
click at [767, 356] on button "Next" at bounding box center [766, 349] width 42 height 20
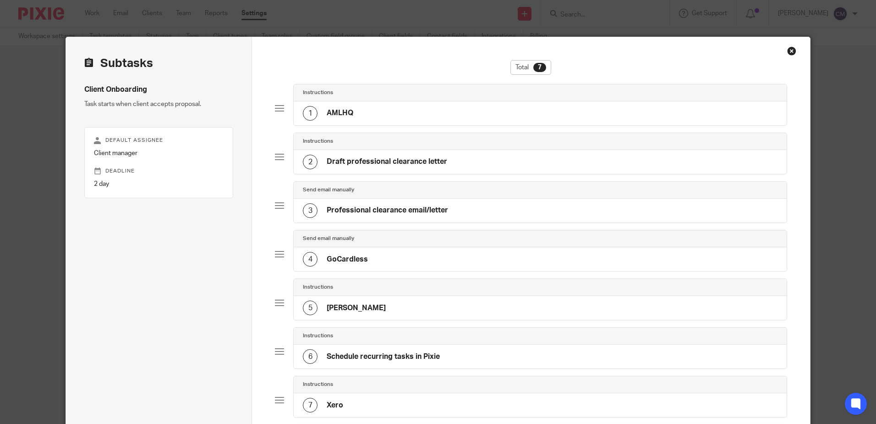
click at [341, 113] on h4 "AMLHQ" at bounding box center [340, 113] width 27 height 10
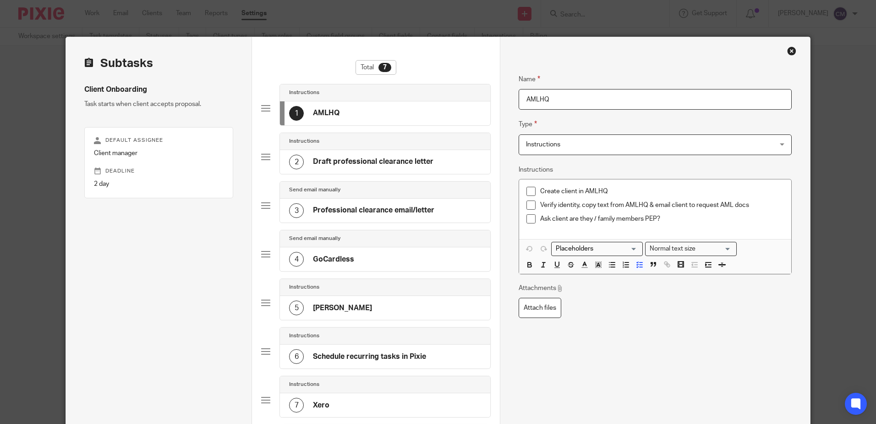
click at [669, 221] on p "Ask client are they / family members PEP?" at bounding box center [661, 218] width 243 height 9
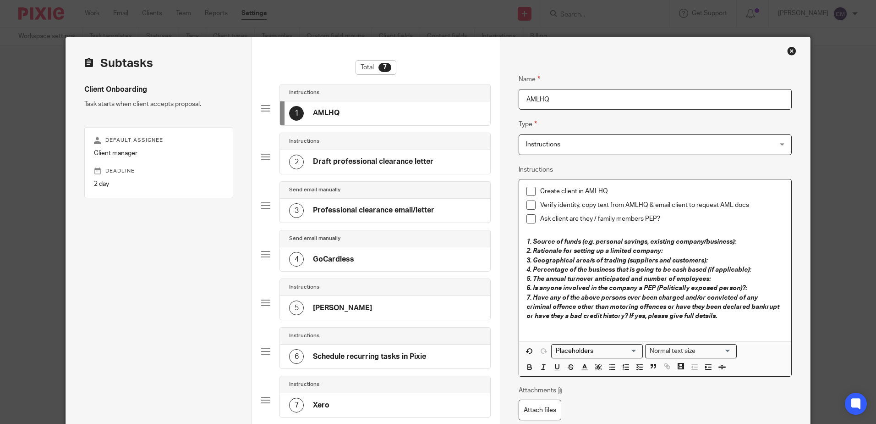
click at [661, 220] on p "Ask client are they / family members PEP?" at bounding box center [661, 218] width 243 height 9
drag, startPoint x: 667, startPoint y: 217, endPoint x: 550, endPoint y: 217, distance: 116.9
click at [550, 217] on p "Ask client are they / family members PEP?" at bounding box center [661, 218] width 243 height 9
drag, startPoint x: 666, startPoint y: 253, endPoint x: 520, endPoint y: 247, distance: 146.8
click at [520, 247] on div "Create client in AMLHQ Verify identity, copy text from AMLHQ & email client to …" at bounding box center [655, 260] width 272 height 162
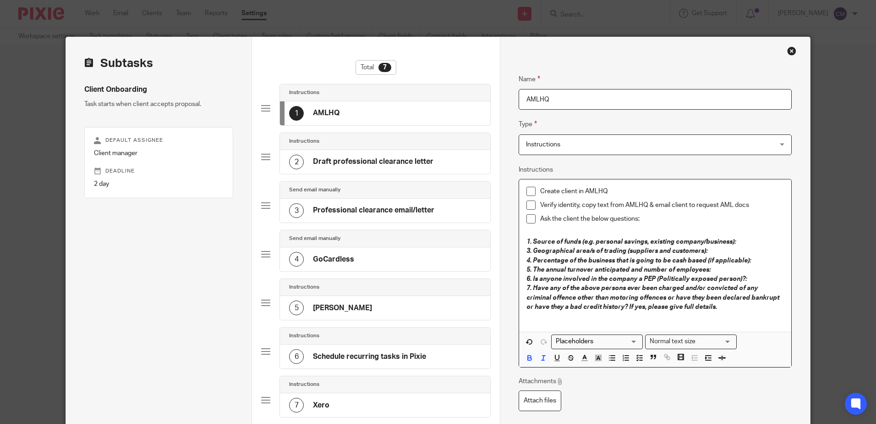
click at [527, 250] on em "3. Geographical area/s of trading (suppliers and customers):" at bounding box center [617, 251] width 181 height 6
click at [528, 256] on p "4. Percentage of the business that is going to be cash based (if applicable):" at bounding box center [655, 260] width 257 height 9
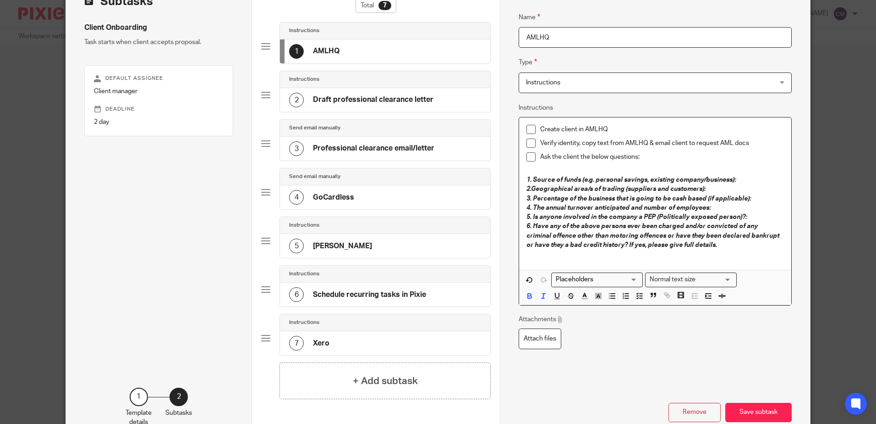
scroll to position [120, 0]
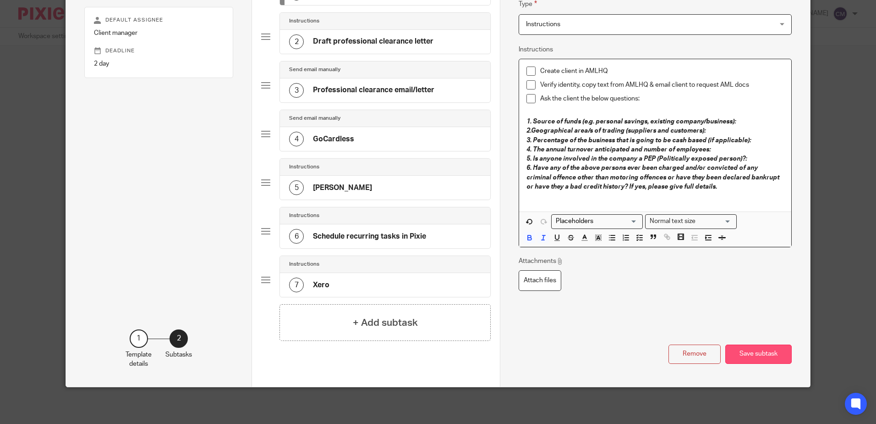
click at [741, 361] on button "Save subtask" at bounding box center [759, 354] width 66 height 20
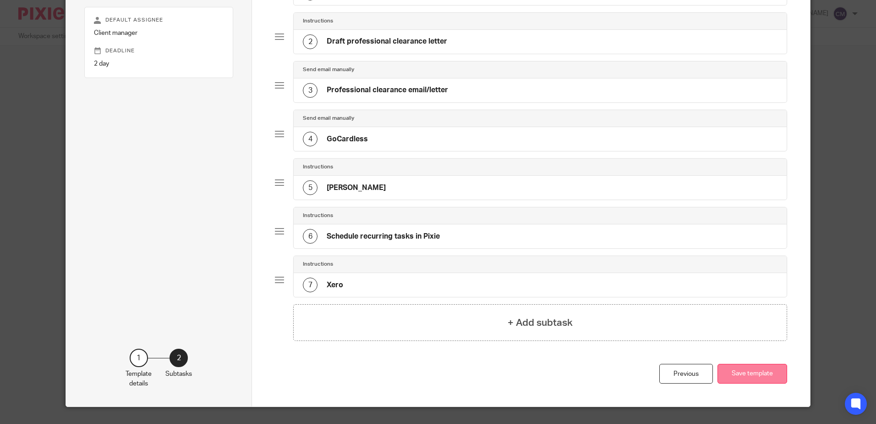
click at [744, 373] on button "Save template" at bounding box center [753, 373] width 70 height 20
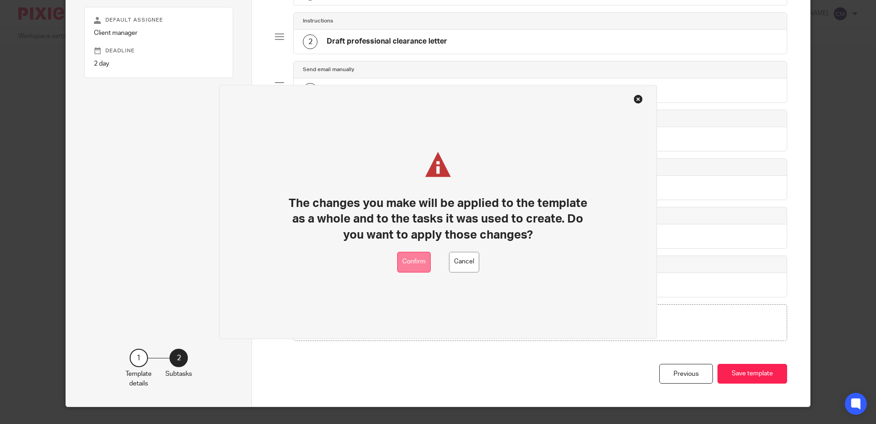
click at [417, 256] on button "Confirm" at bounding box center [413, 262] width 33 height 21
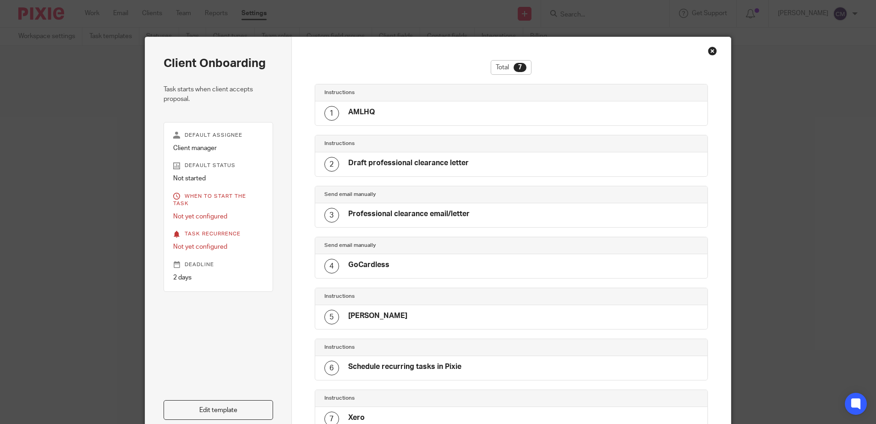
click at [710, 48] on div "Close this dialog window" at bounding box center [712, 50] width 9 height 9
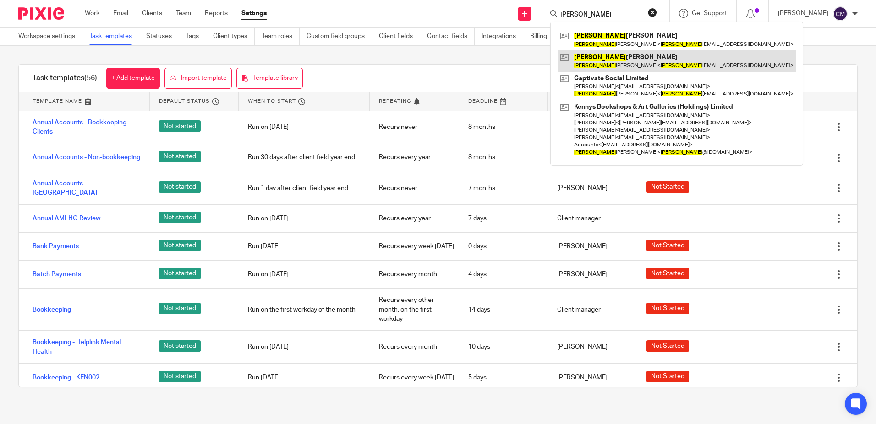
type input "[PERSON_NAME]"
click at [602, 60] on link at bounding box center [677, 60] width 238 height 21
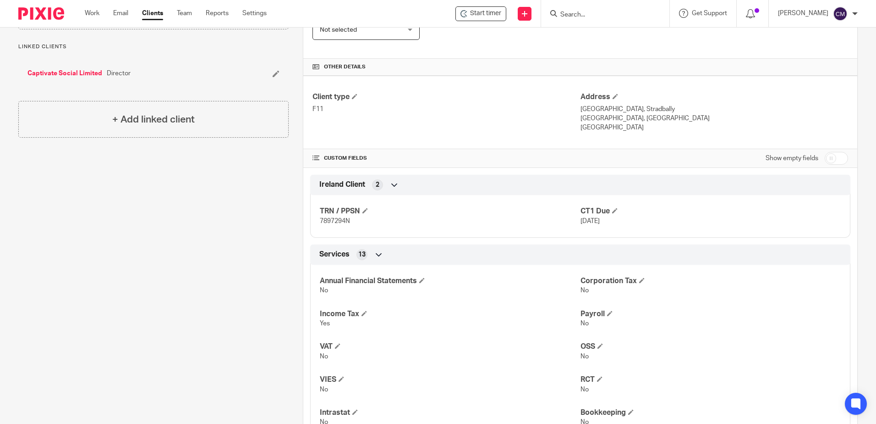
scroll to position [345, 0]
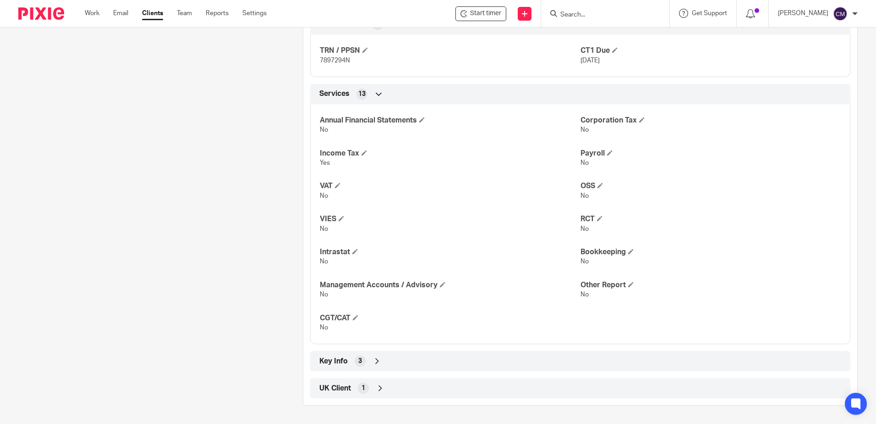
click at [218, 243] on div "Client contacts [PERSON_NAME] [PHONE_NUMBER] [EMAIL_ADDRESS][DOMAIN_NAME] Edit …" at bounding box center [146, 78] width 285 height 653
click at [573, 17] on input "Search" at bounding box center [601, 15] width 83 height 8
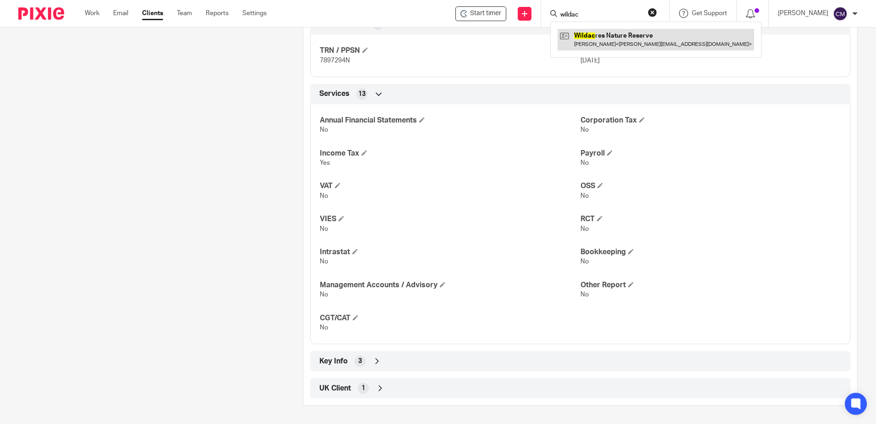
type input "wildac"
click at [611, 46] on link at bounding box center [656, 39] width 197 height 21
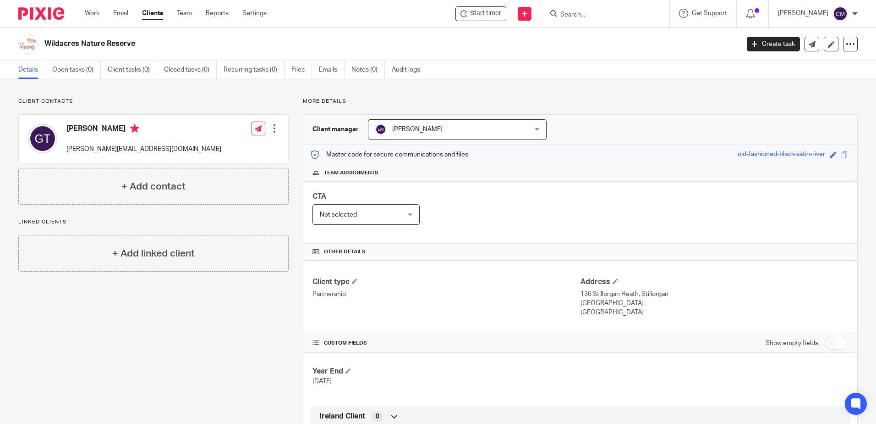
click at [563, 19] on form at bounding box center [609, 13] width 98 height 11
click at [569, 15] on input "Search" at bounding box center [601, 15] width 83 height 8
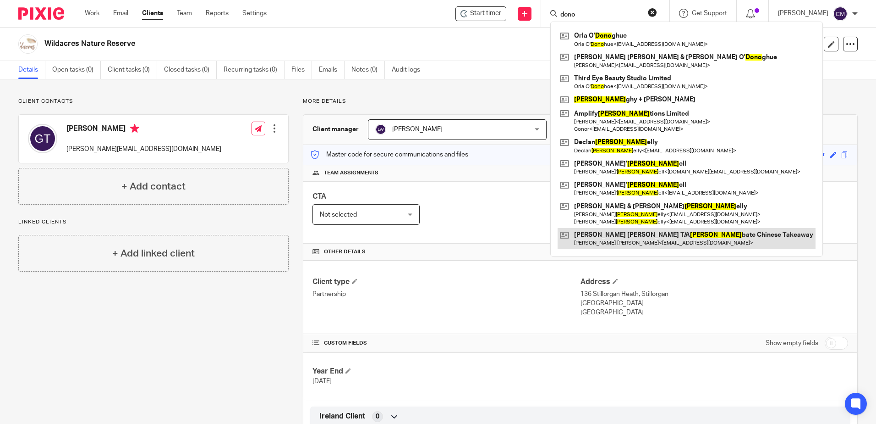
type input "dono"
click at [642, 236] on link at bounding box center [687, 238] width 258 height 21
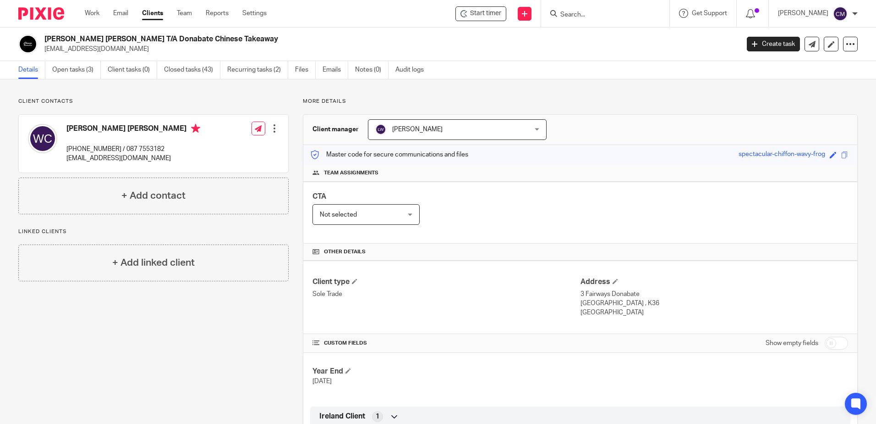
click at [581, 19] on input "Search" at bounding box center [601, 15] width 83 height 8
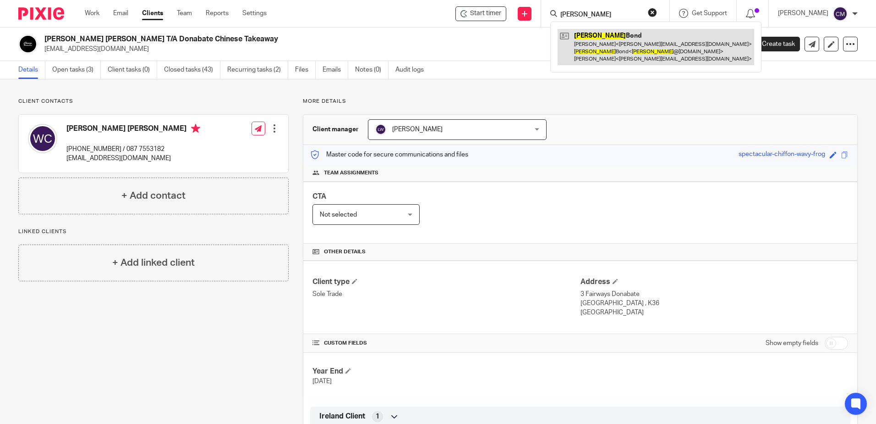
type input "[PERSON_NAME]"
click at [588, 36] on link at bounding box center [656, 47] width 197 height 36
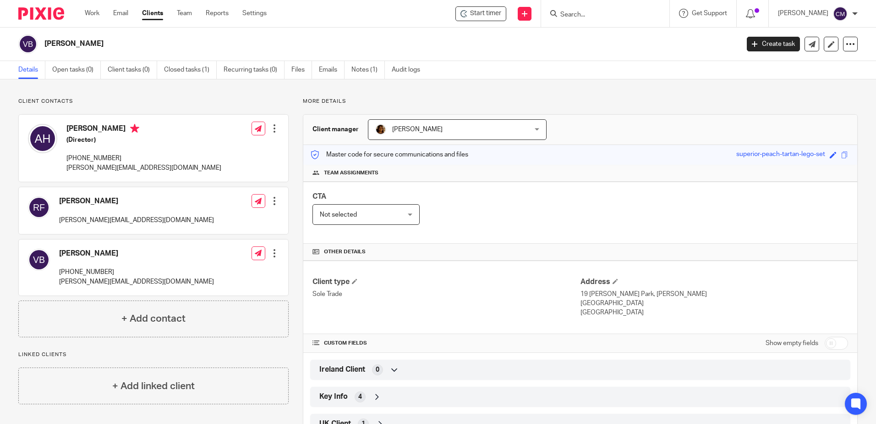
click at [599, 17] on input "Search" at bounding box center [601, 15] width 83 height 8
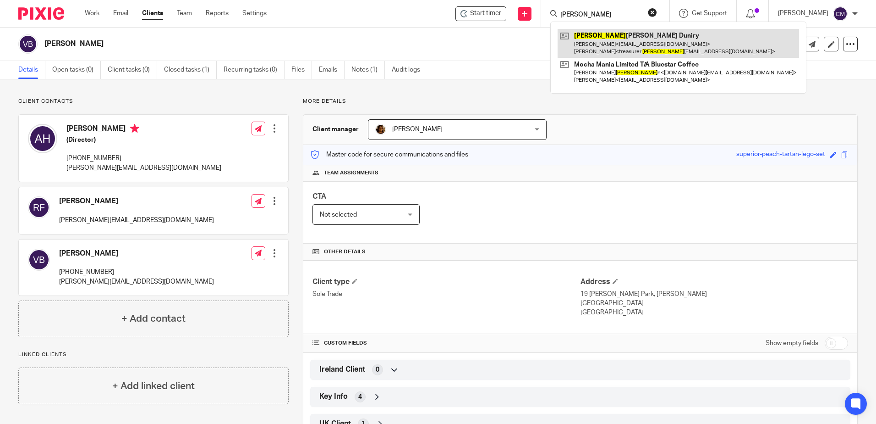
type input "tyna"
click at [591, 46] on link at bounding box center [679, 43] width 242 height 28
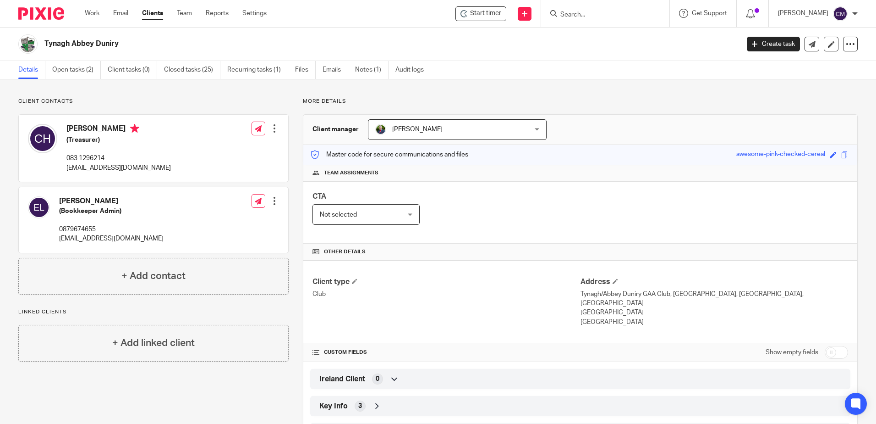
click at [570, 11] on input "Search" at bounding box center [601, 15] width 83 height 8
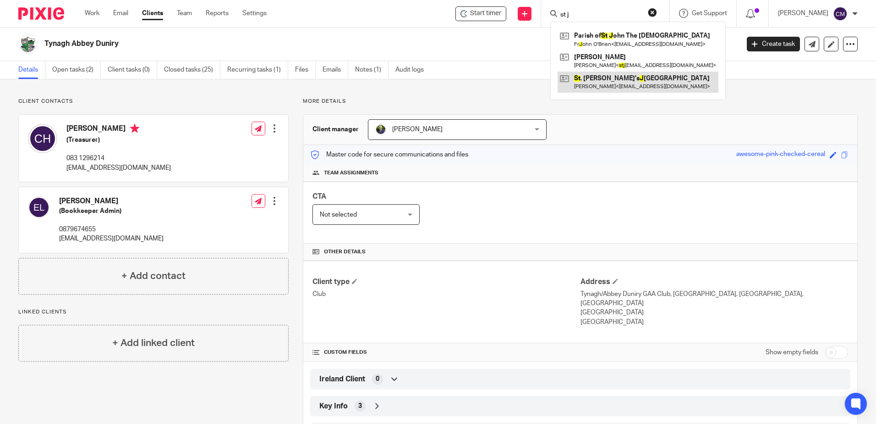
type input "st j"
click at [601, 76] on link at bounding box center [638, 82] width 161 height 21
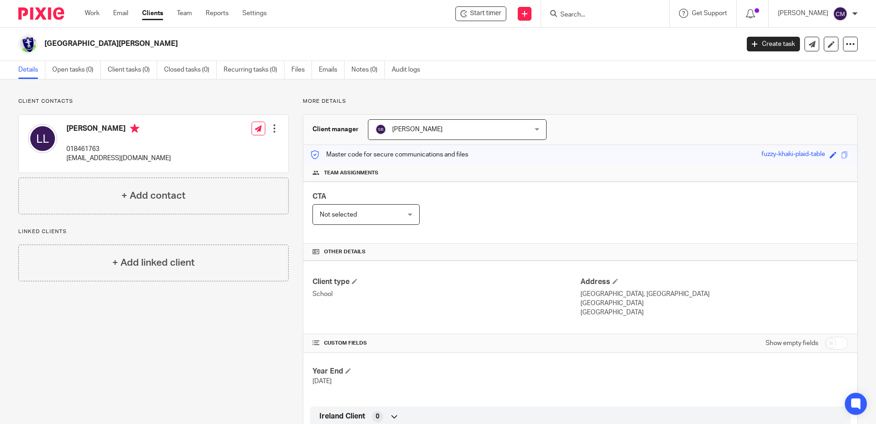
click at [588, 14] on input "Search" at bounding box center [601, 15] width 83 height 8
type input "ST COL"
click at [606, 47] on link at bounding box center [632, 39] width 149 height 21
click at [579, 13] on input "Search" at bounding box center [601, 15] width 83 height 8
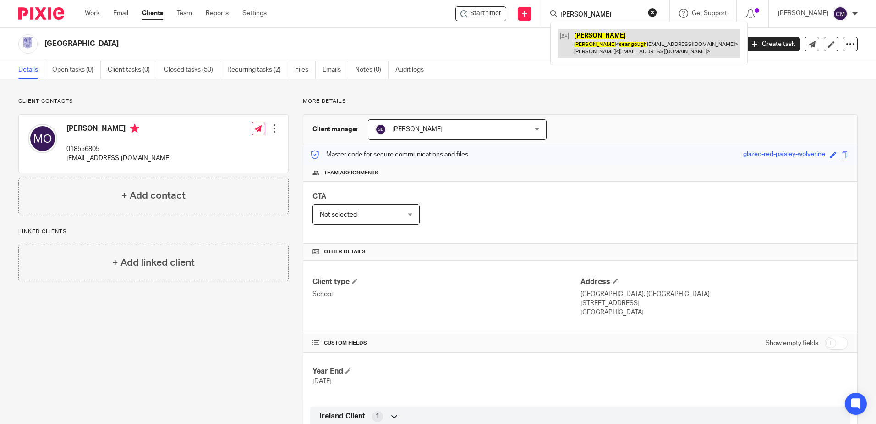
type input "[PERSON_NAME]"
click at [573, 45] on link at bounding box center [649, 43] width 183 height 28
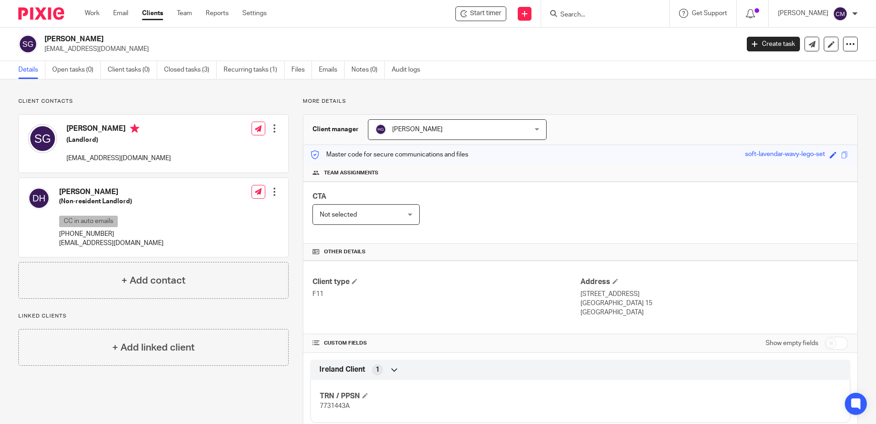
click at [587, 14] on input "Search" at bounding box center [601, 15] width 83 height 8
type input "[PERSON_NAME]"
click button "submit" at bounding box center [0, 0] width 0 height 0
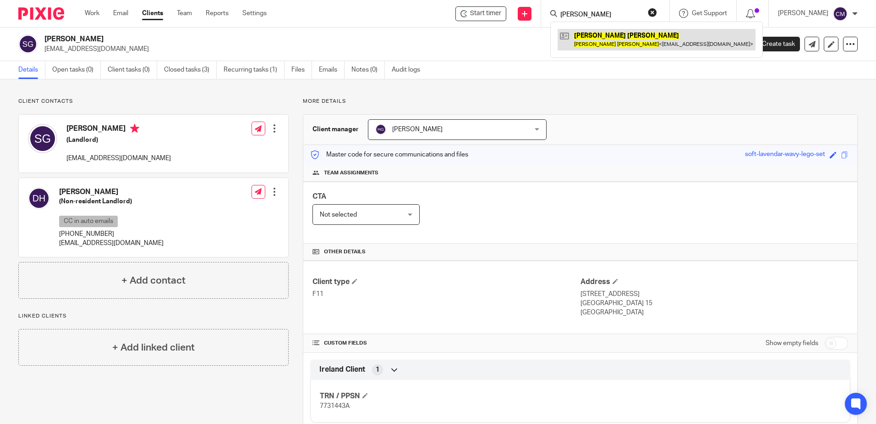
click at [589, 42] on link at bounding box center [657, 39] width 198 height 21
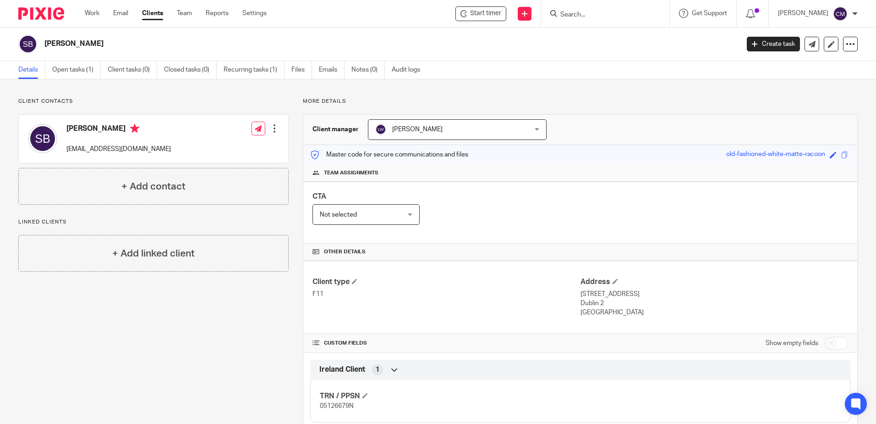
click at [611, 17] on input "Search" at bounding box center [601, 15] width 83 height 8
type input "SCOIL"
click at [622, 33] on link at bounding box center [635, 39] width 155 height 21
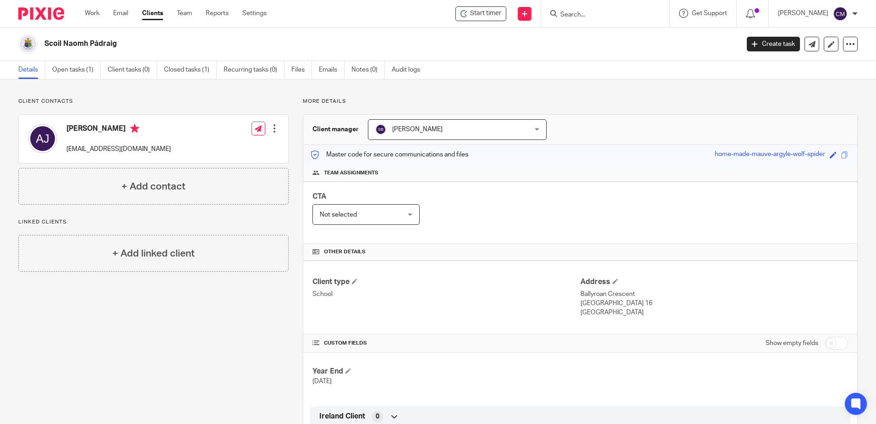
click at [576, 17] on input "Search" at bounding box center [601, 15] width 83 height 8
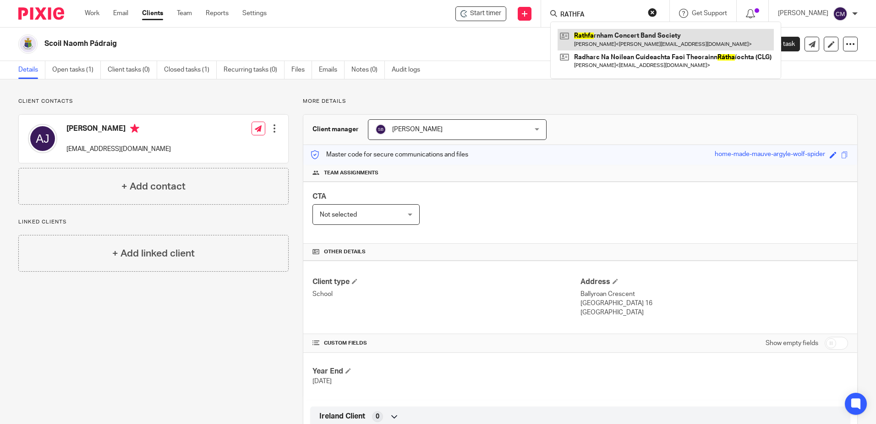
type input "RATHFA"
click at [591, 35] on link at bounding box center [666, 39] width 216 height 21
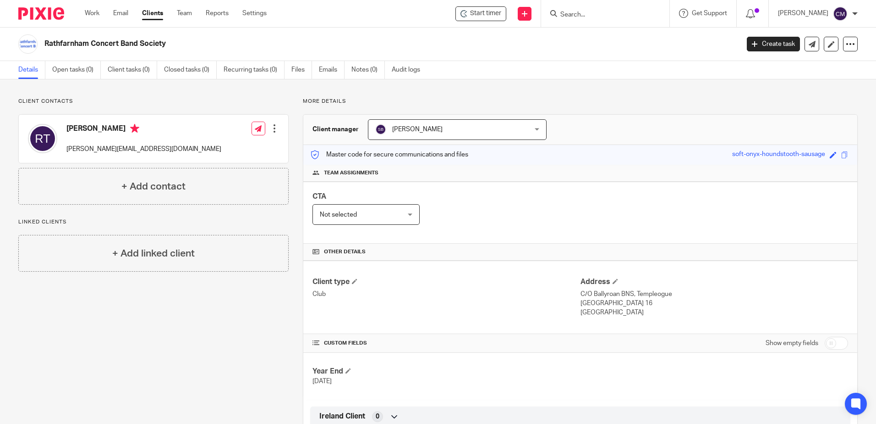
click at [605, 15] on input "Search" at bounding box center [601, 15] width 83 height 8
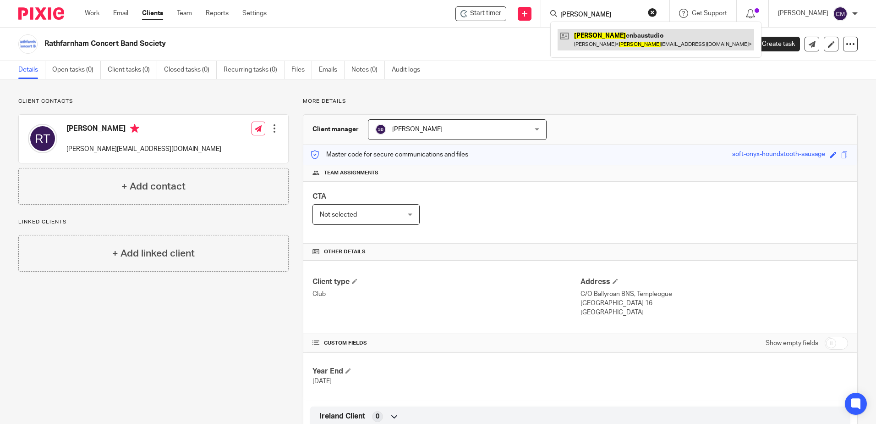
type input "[PERSON_NAME]"
click at [589, 50] on link at bounding box center [656, 39] width 197 height 21
click at [588, 44] on link at bounding box center [656, 39] width 197 height 21
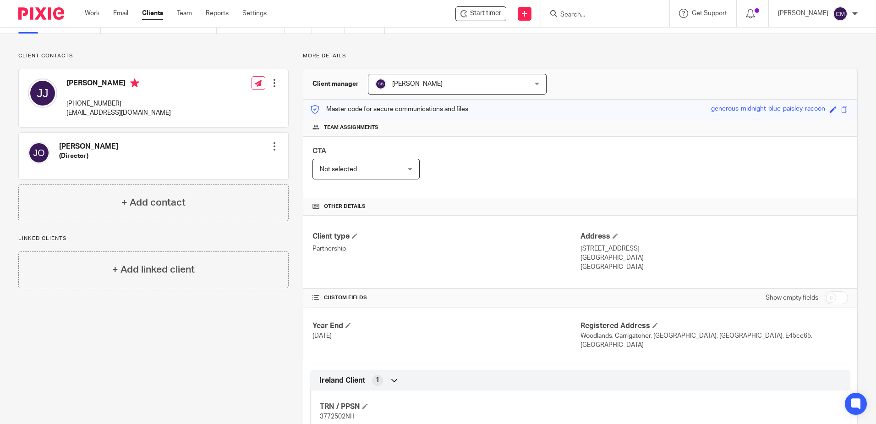
scroll to position [46, 0]
click at [618, 17] on input "Search" at bounding box center [601, 15] width 83 height 8
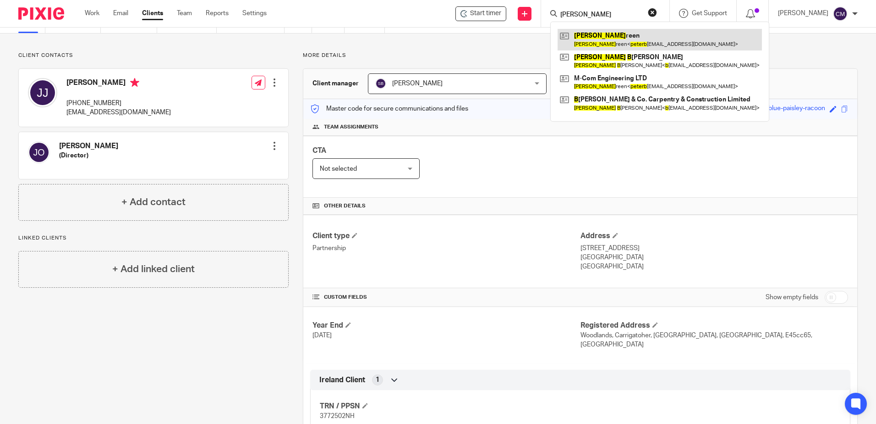
type input "[PERSON_NAME]"
click at [620, 43] on link at bounding box center [660, 39] width 204 height 21
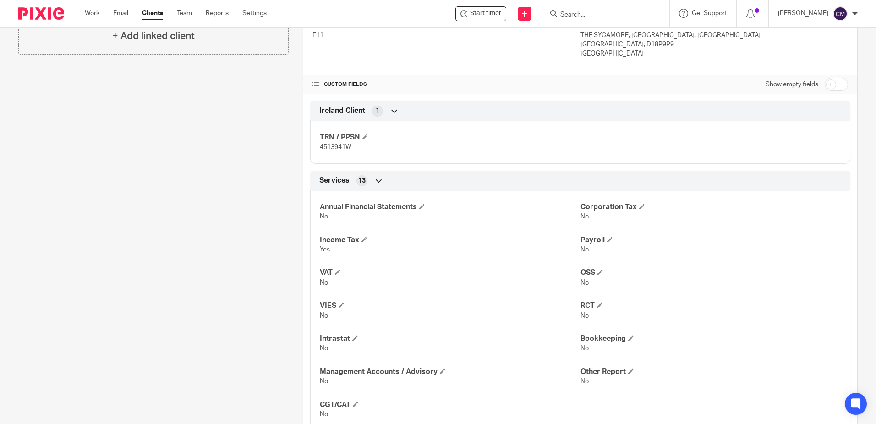
scroll to position [275, 0]
